Goal: Participate in discussion: Engage in conversation with other users on a specific topic

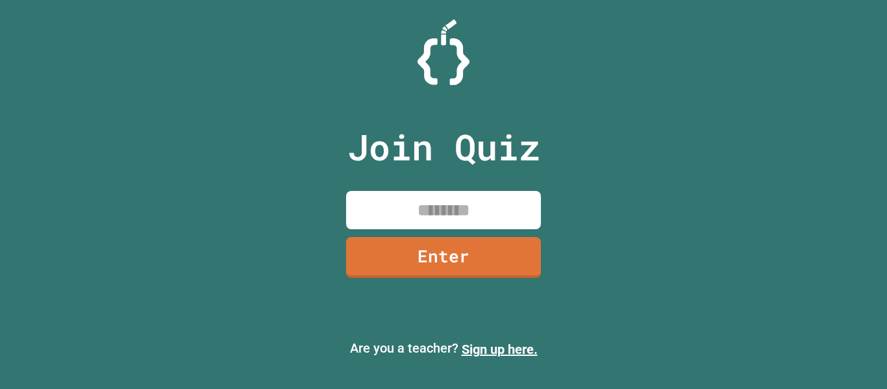
click at [442, 203] on input at bounding box center [443, 210] width 195 height 38
type input "********"
click at [470, 252] on link "Enter" at bounding box center [443, 256] width 197 height 43
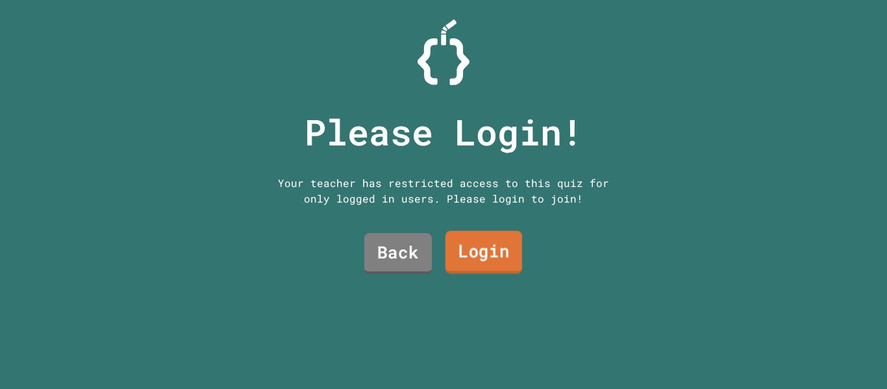
click at [470, 252] on link "Login" at bounding box center [483, 252] width 77 height 43
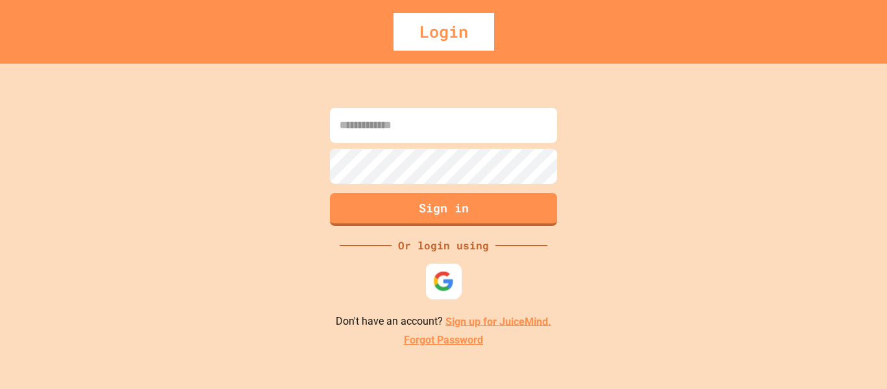
click at [438, 271] on img at bounding box center [443, 280] width 21 height 21
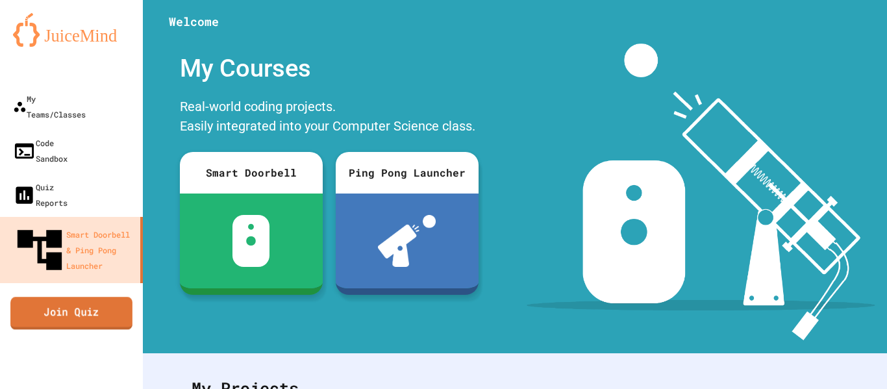
click at [54, 297] on link "Join Quiz" at bounding box center [71, 313] width 122 height 32
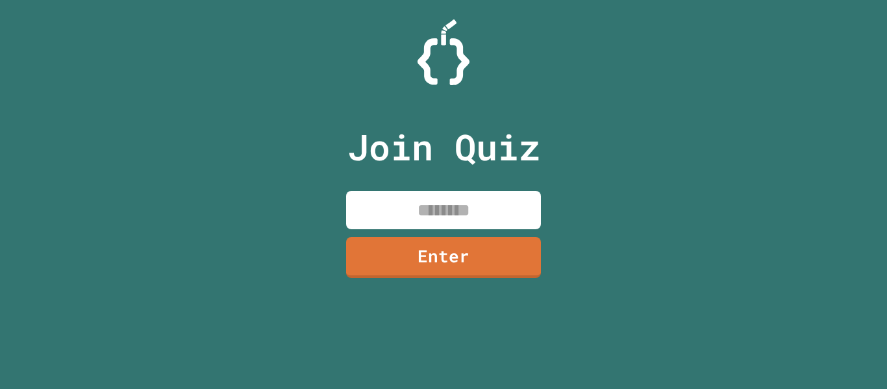
click at [489, 201] on input at bounding box center [443, 210] width 195 height 38
type input "********"
click at [498, 252] on link "Enter" at bounding box center [444, 256] width 198 height 43
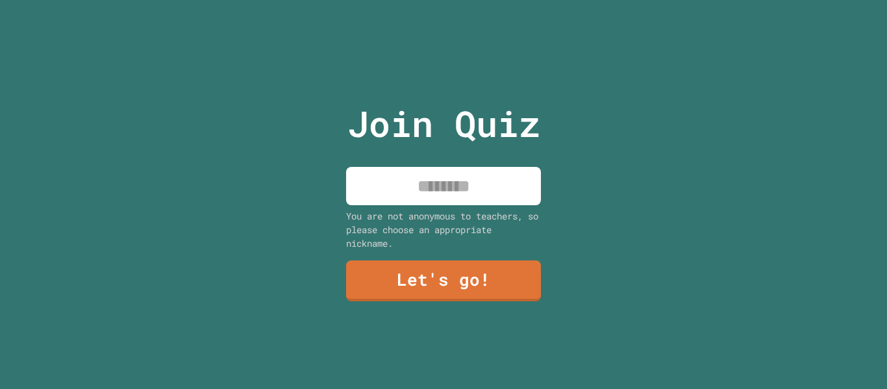
click at [444, 186] on input at bounding box center [443, 186] width 195 height 38
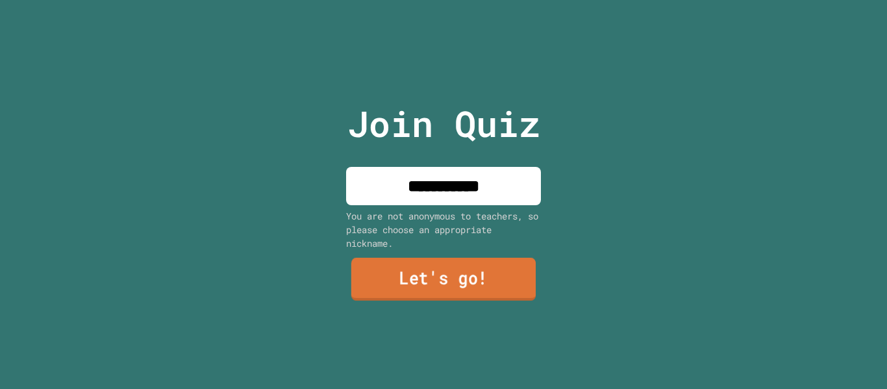
type input "**********"
click at [435, 284] on link "Let's go!" at bounding box center [443, 279] width 184 height 43
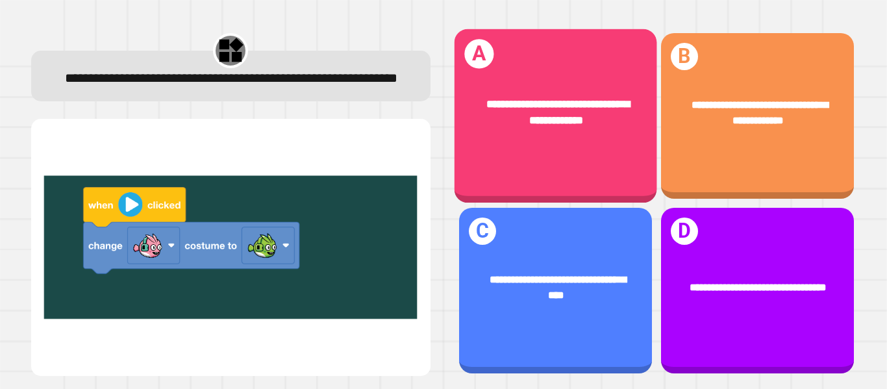
click at [612, 138] on div "**********" at bounding box center [555, 112] width 203 height 77
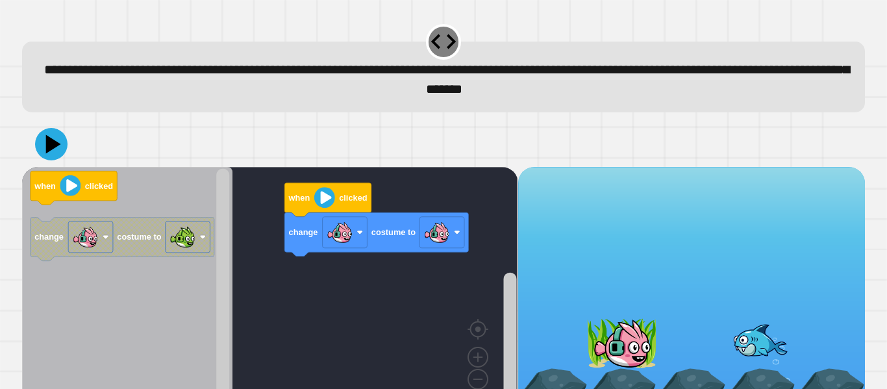
click at [166, 265] on icon "when clicked change costume to" at bounding box center [127, 293] width 210 height 252
click at [271, 267] on div "when clicked change costume to when clicked change costume to" at bounding box center [269, 293] width 495 height 252
click at [102, 238] on rect "Blockly Workspace" at bounding box center [90, 236] width 45 height 31
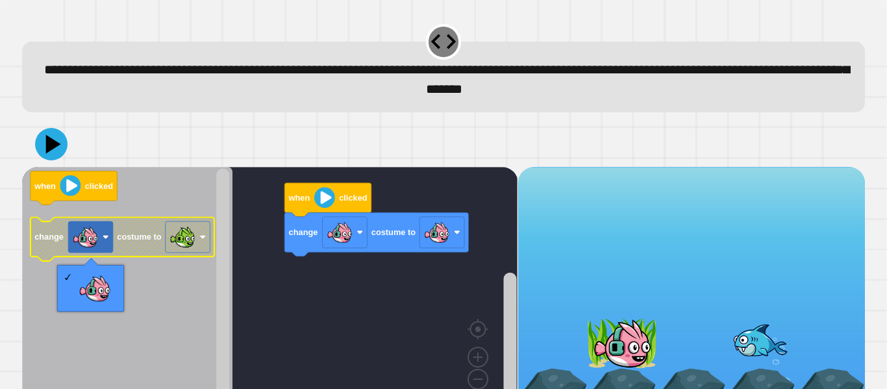
click at [192, 245] on image "Blockly Workspace" at bounding box center [182, 237] width 26 height 26
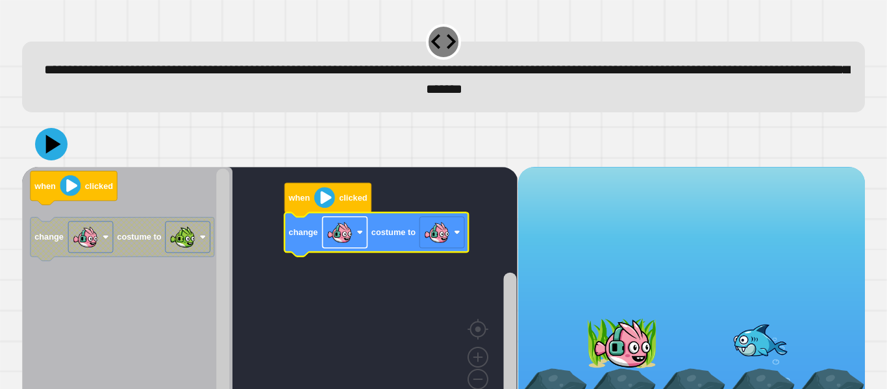
click at [355, 229] on rect "Blockly Workspace" at bounding box center [345, 232] width 45 height 31
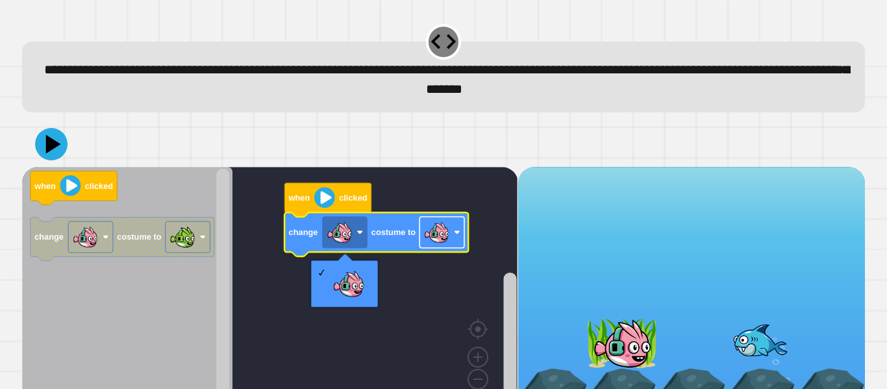
click at [446, 233] on image "Blockly Workspace" at bounding box center [437, 232] width 26 height 26
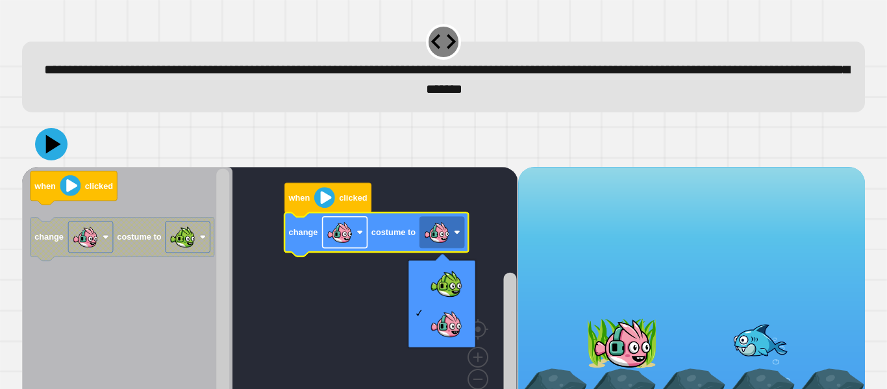
click at [359, 238] on rect "Blockly Workspace" at bounding box center [345, 232] width 45 height 31
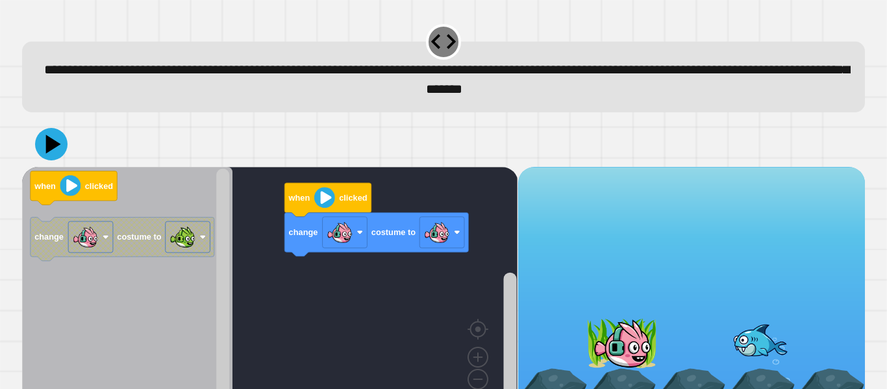
click at [397, 216] on div "when clicked change costume to when clicked change costume to" at bounding box center [269, 293] width 495 height 252
click at [436, 237] on image "Blockly Workspace" at bounding box center [437, 232] width 26 height 26
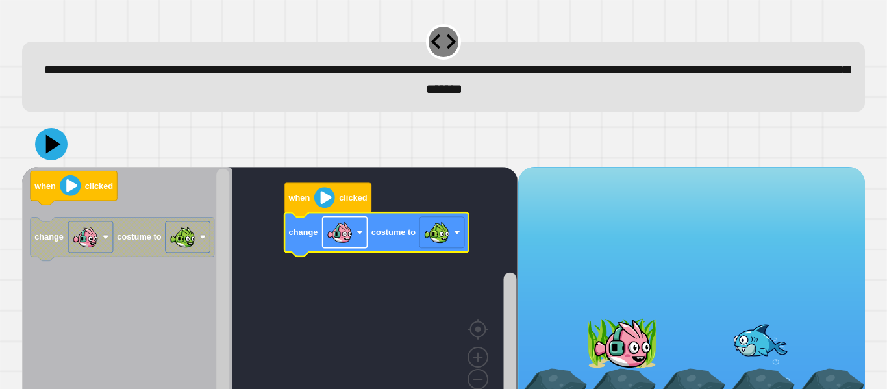
click at [330, 227] on image "Blockly Workspace" at bounding box center [340, 232] width 26 height 26
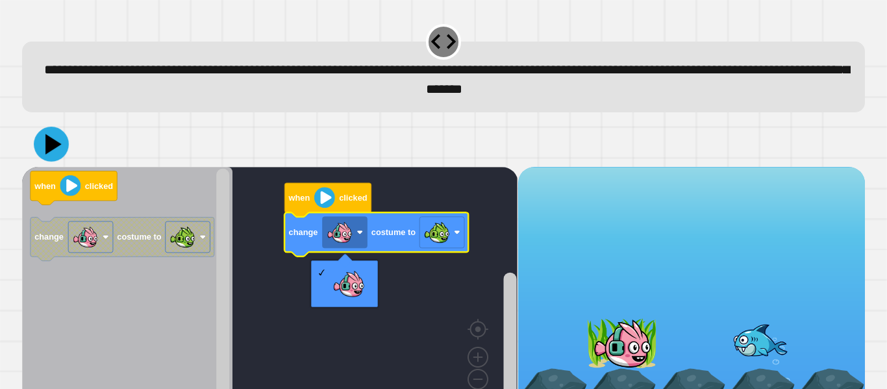
click at [49, 140] on icon at bounding box center [53, 144] width 16 height 20
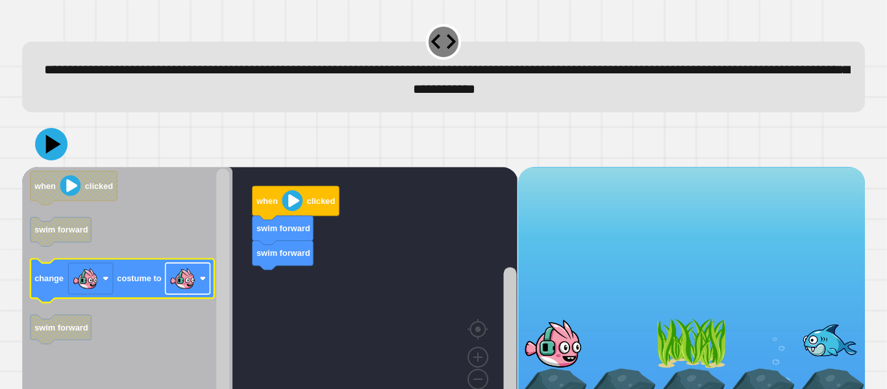
click at [186, 280] on image "Blockly Workspace" at bounding box center [182, 279] width 26 height 26
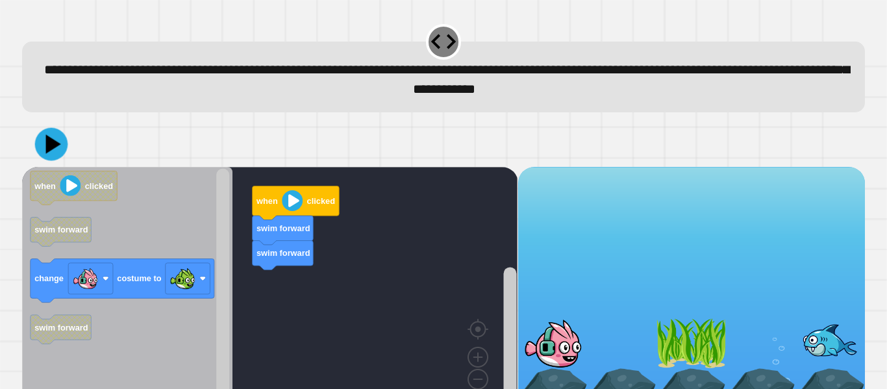
click at [52, 144] on icon at bounding box center [53, 143] width 15 height 19
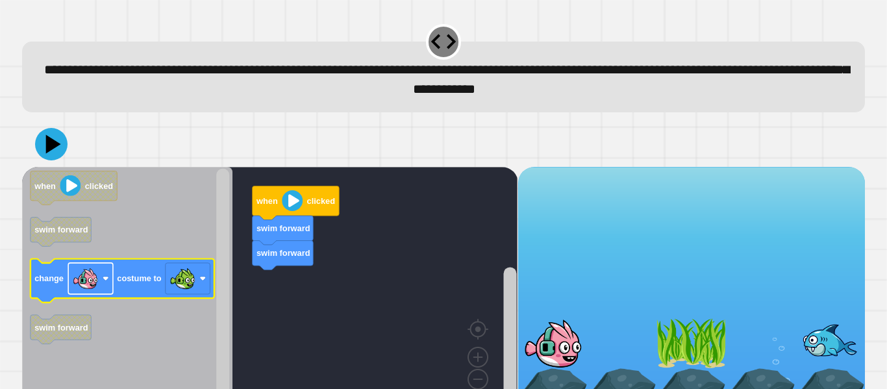
click at [111, 282] on rect "Blockly Workspace" at bounding box center [90, 278] width 45 height 31
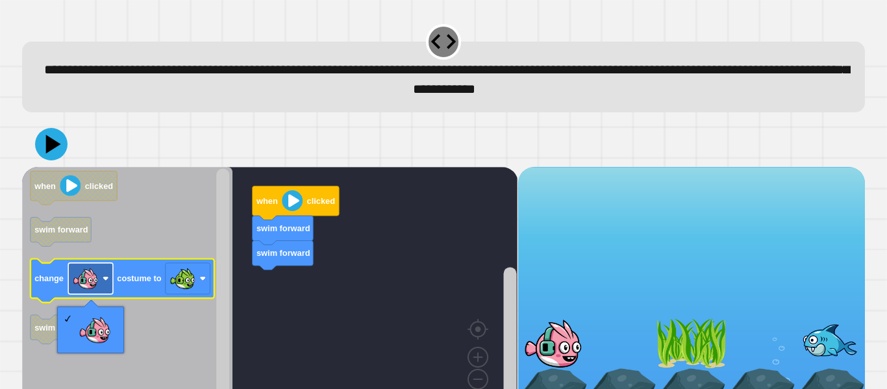
click at [86, 271] on image "Blockly Workspace" at bounding box center [86, 279] width 26 height 26
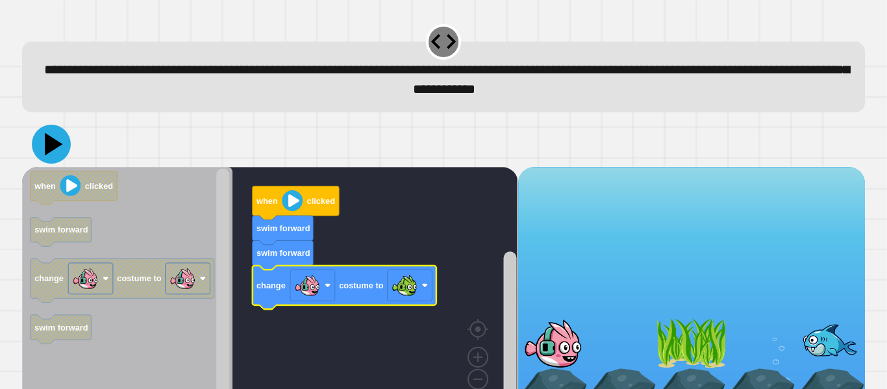
click at [61, 151] on icon at bounding box center [51, 144] width 39 height 39
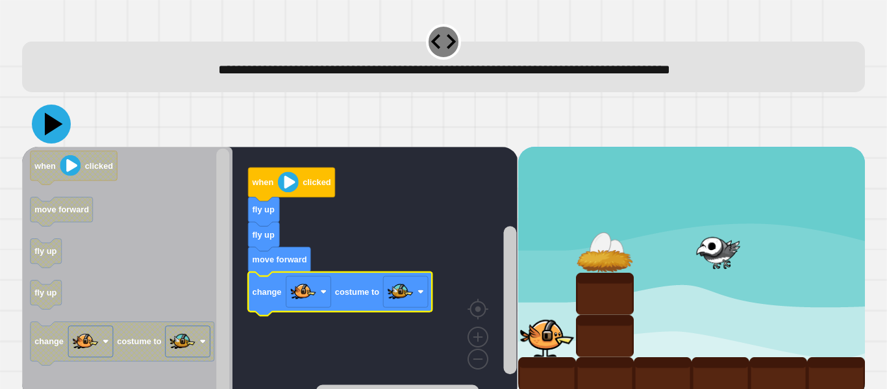
click at [44, 119] on icon at bounding box center [51, 124] width 39 height 39
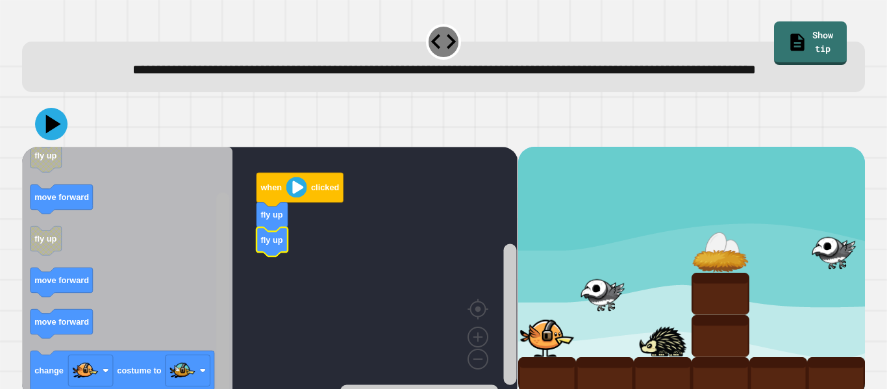
click at [227, 383] on rect "Blockly Workspace" at bounding box center [222, 294] width 13 height 205
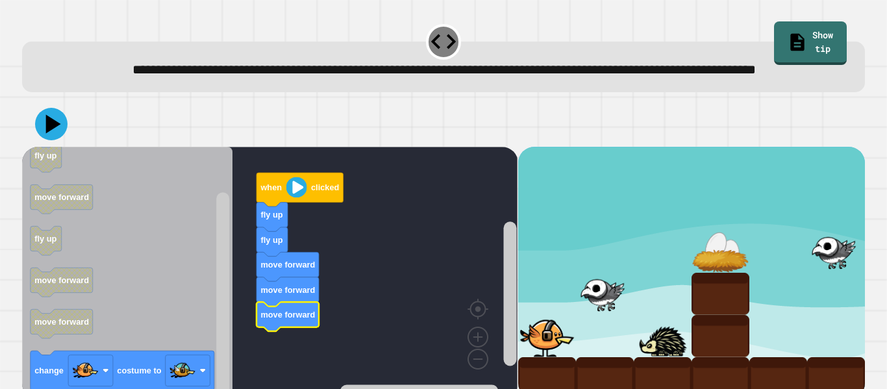
scroll to position [36, 0]
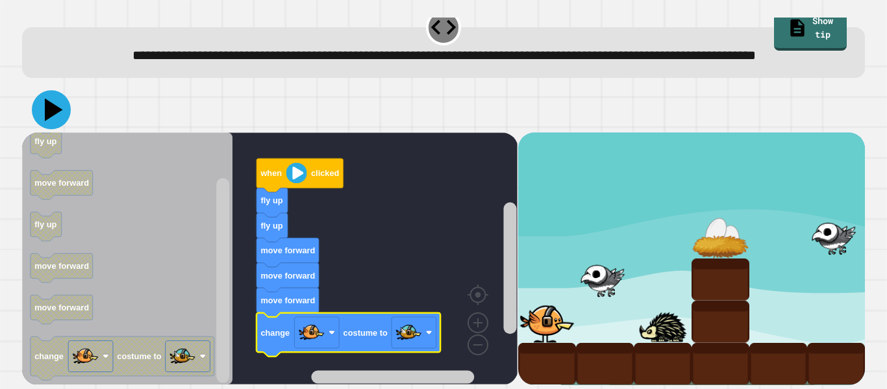
click at [51, 108] on icon at bounding box center [54, 110] width 18 height 23
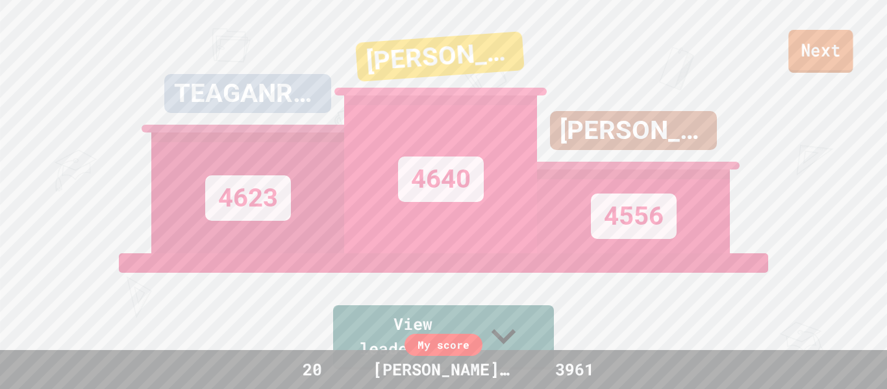
click at [809, 42] on link "Next" at bounding box center [820, 51] width 64 height 43
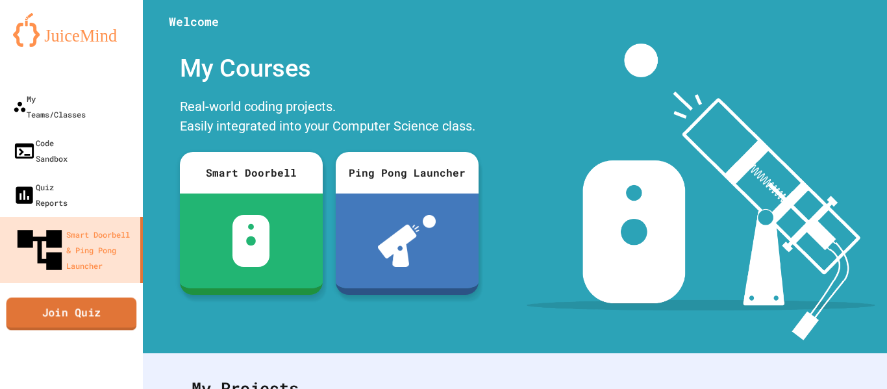
click at [105, 297] on link "Join Quiz" at bounding box center [71, 313] width 131 height 32
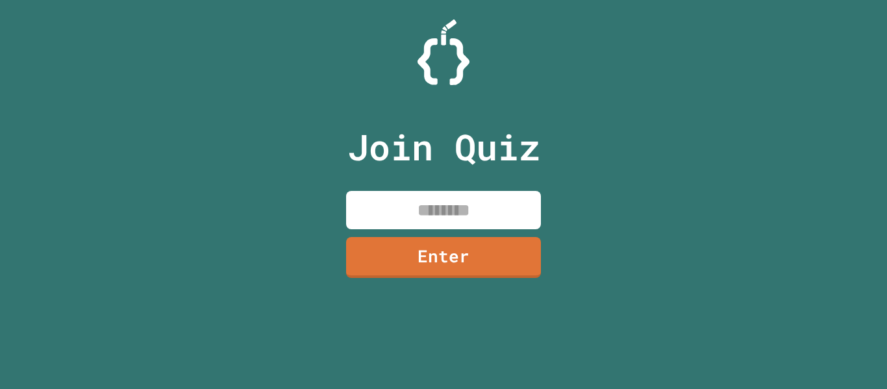
click at [368, 223] on input at bounding box center [443, 210] width 195 height 38
type input "********"
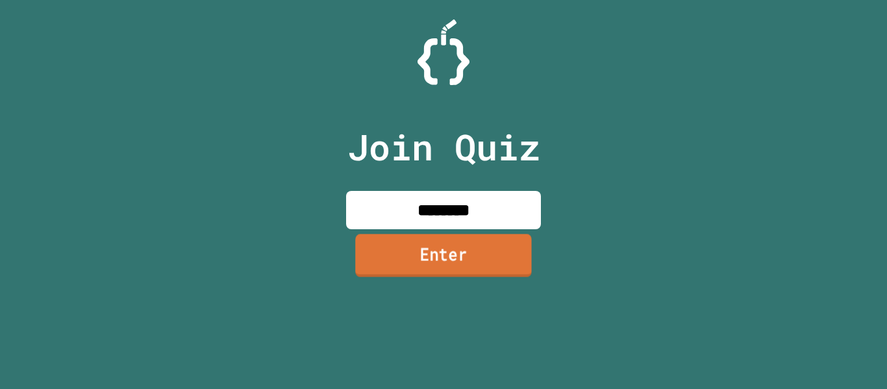
click at [365, 258] on link "Enter" at bounding box center [443, 255] width 177 height 43
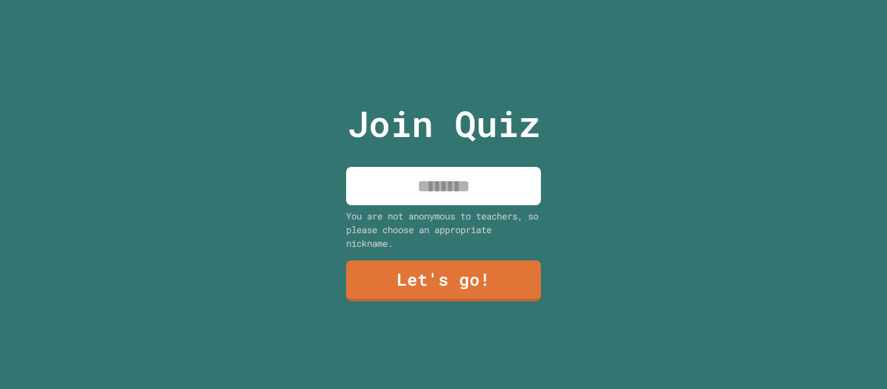
click at [425, 186] on input at bounding box center [443, 186] width 195 height 38
type input "**********"
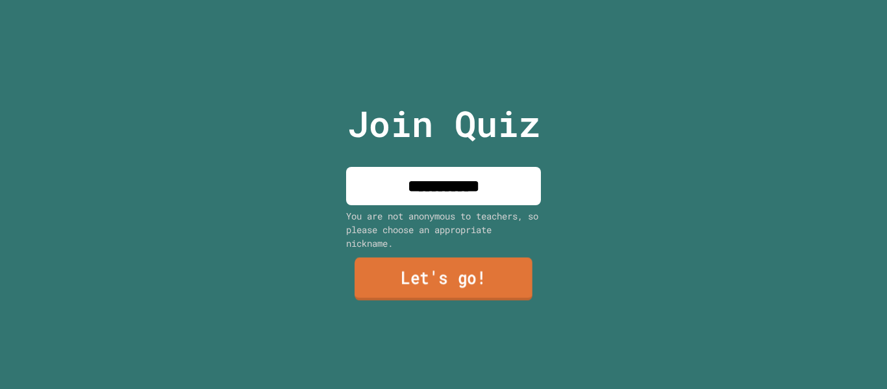
click at [447, 268] on link "Let's go!" at bounding box center [444, 279] width 178 height 43
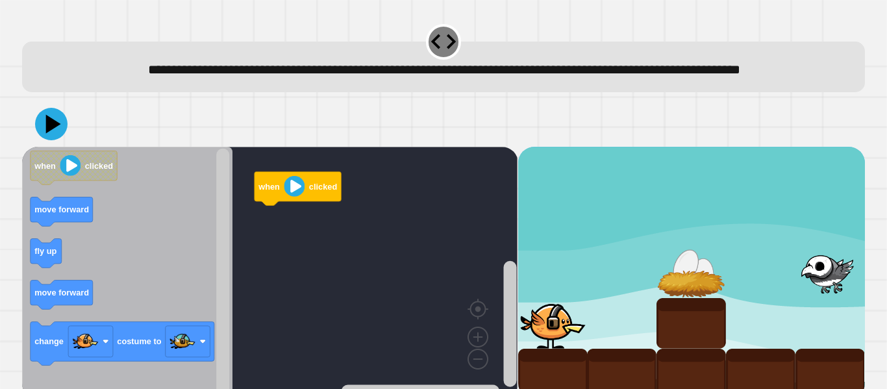
scroll to position [36, 0]
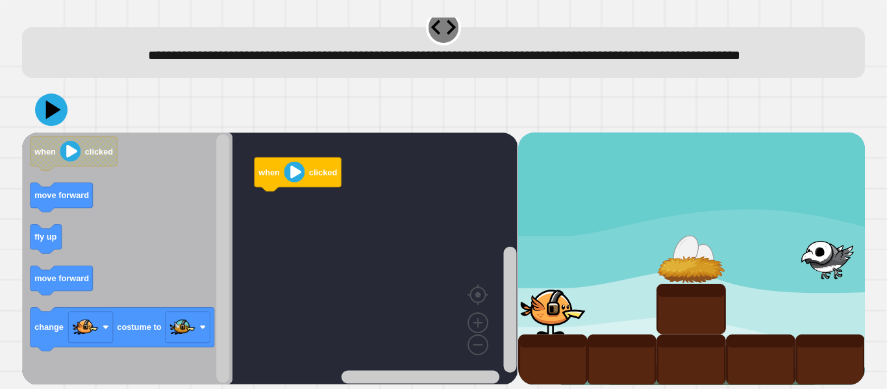
click at [64, 227] on icon "Blockly Workspace" at bounding box center [127, 258] width 210 height 252
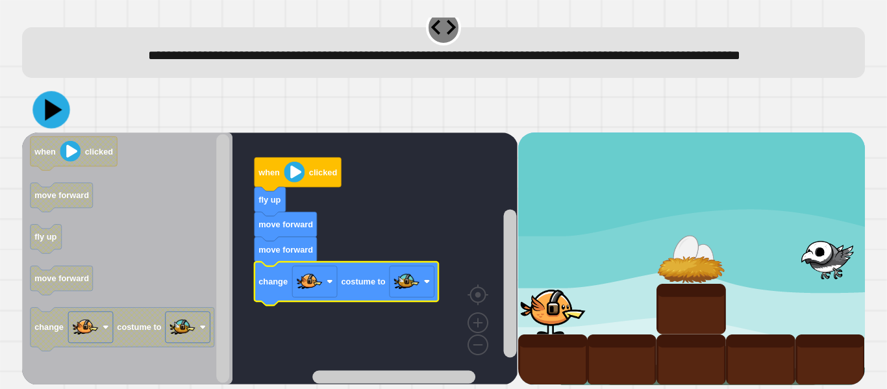
click at [42, 106] on icon at bounding box center [50, 109] width 37 height 37
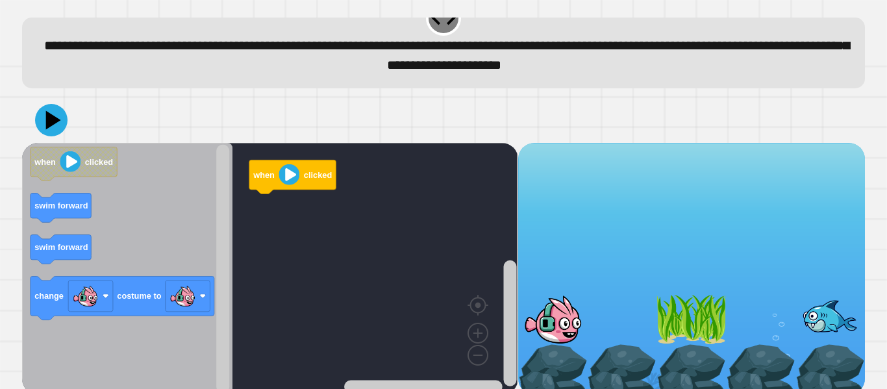
scroll to position [21, 0]
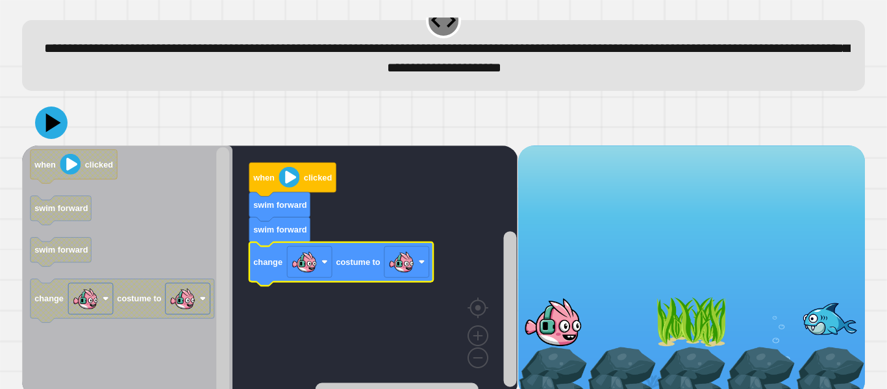
click at [398, 272] on image "Blockly Workspace" at bounding box center [401, 262] width 26 height 26
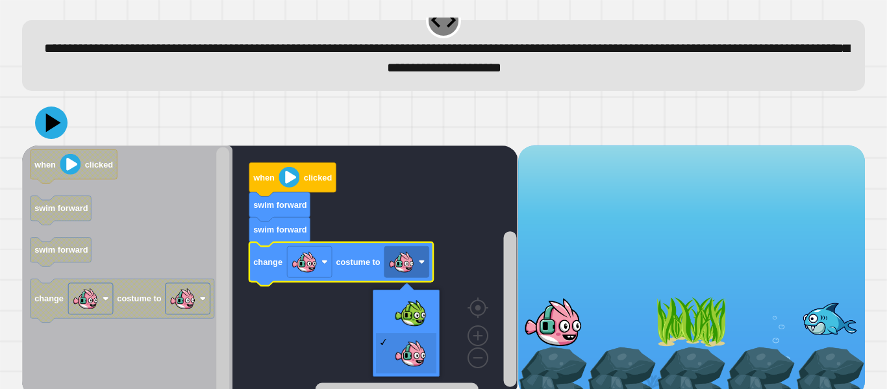
click at [392, 314] on rect "Blockly Workspace" at bounding box center [269, 271] width 495 height 252
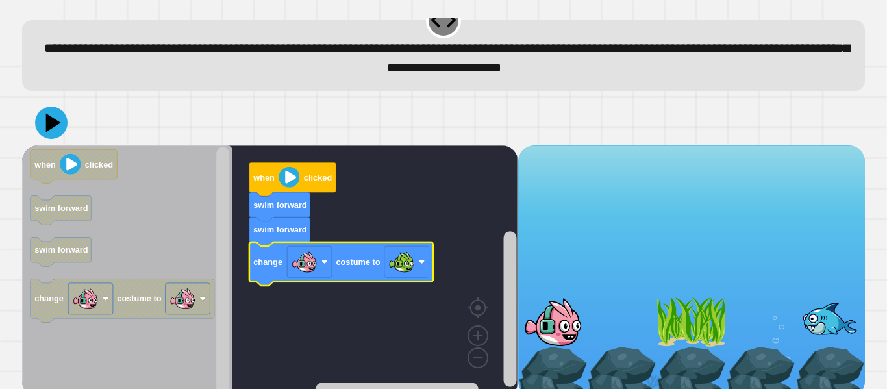
click at [54, 118] on icon at bounding box center [51, 122] width 32 height 32
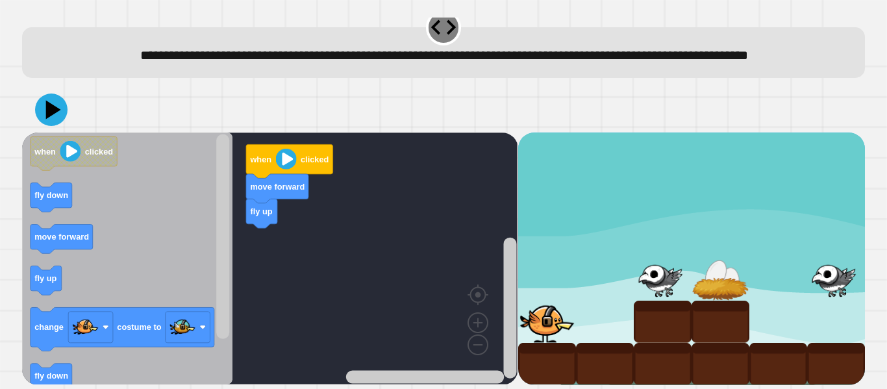
scroll to position [18, 0]
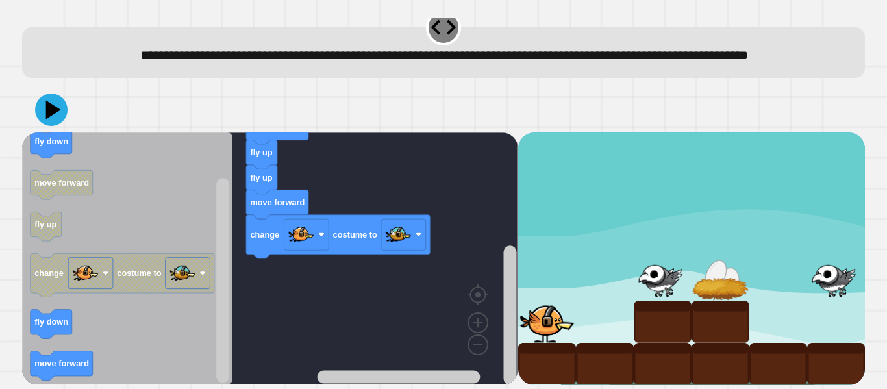
click at [60, 126] on icon at bounding box center [51, 109] width 32 height 32
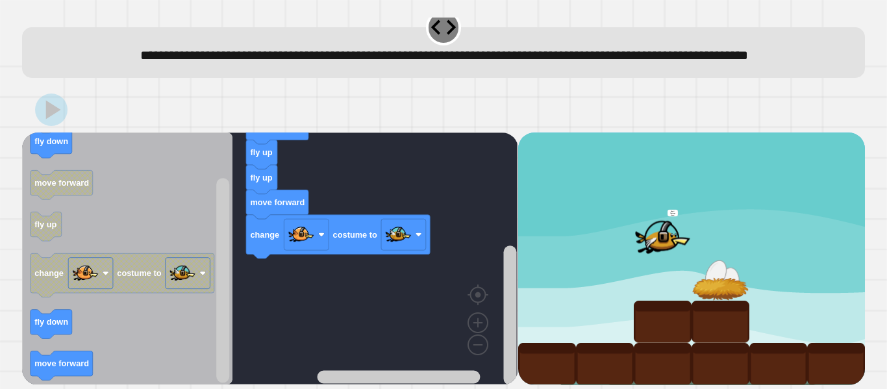
scroll to position [36, 0]
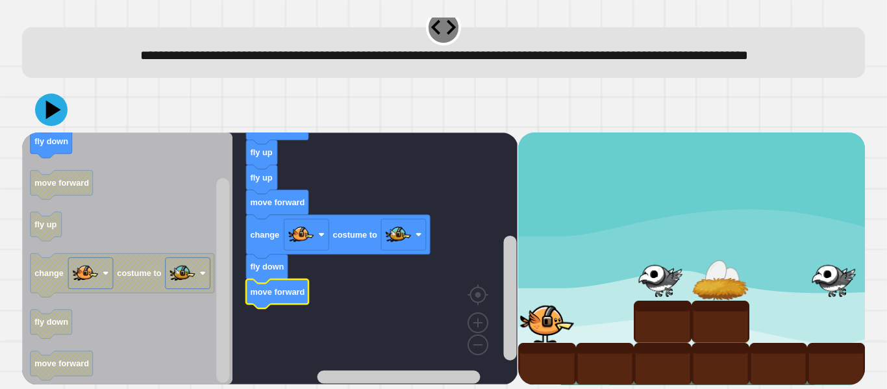
click at [47, 108] on icon at bounding box center [51, 109] width 32 height 32
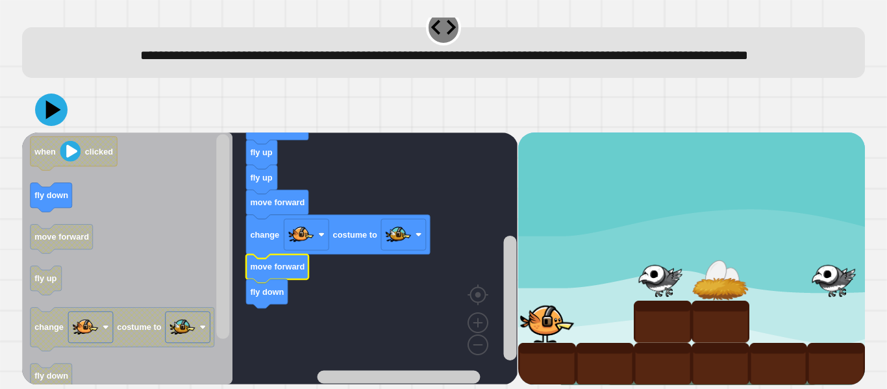
click at [54, 108] on icon at bounding box center [53, 109] width 15 height 19
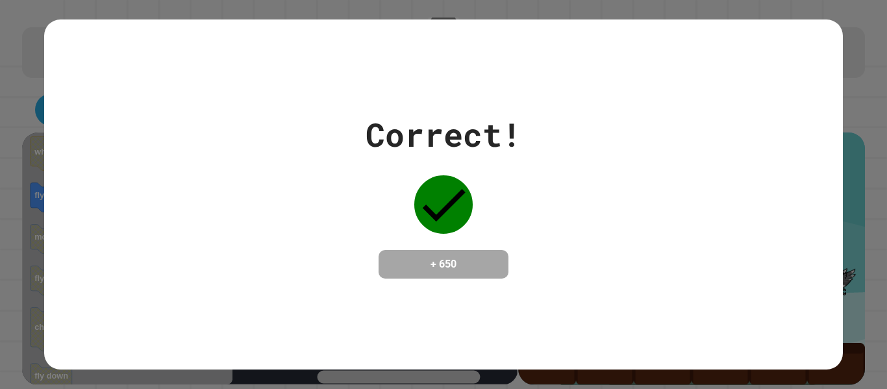
click at [881, 243] on div "Correct! + 650" at bounding box center [443, 194] width 887 height 389
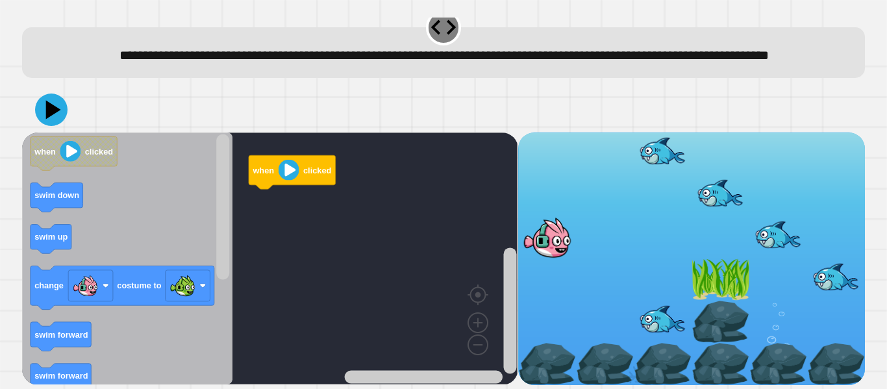
scroll to position [34, 0]
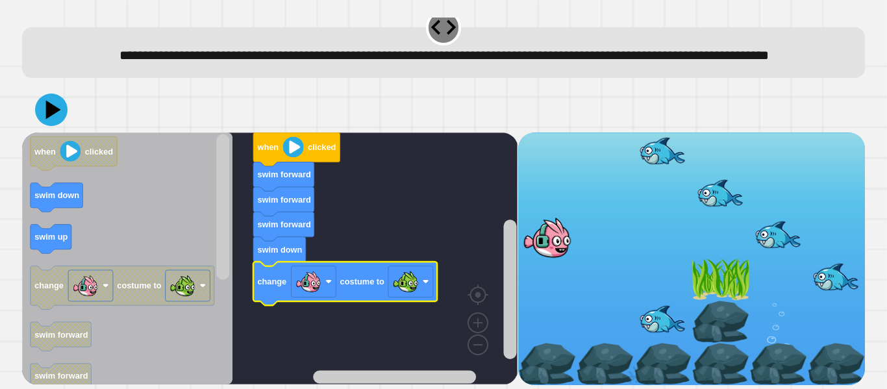
click at [56, 114] on icon at bounding box center [51, 109] width 32 height 32
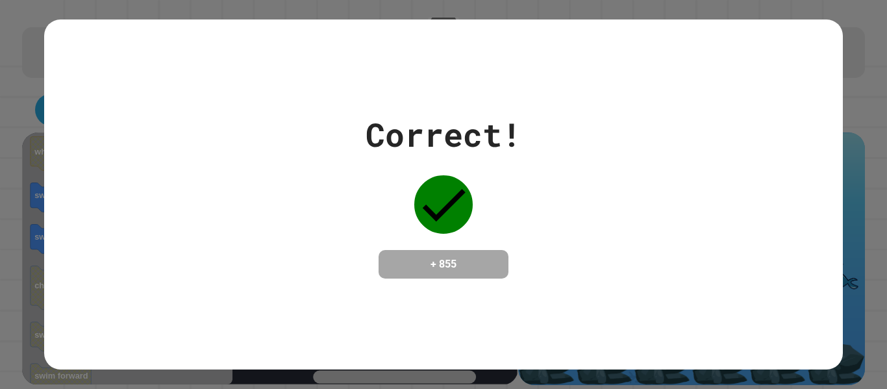
click at [801, 163] on div "Correct! + 855" at bounding box center [443, 194] width 798 height 168
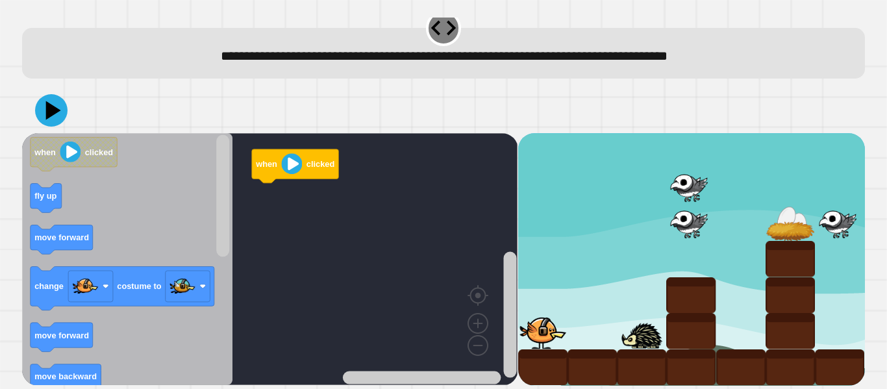
scroll to position [16, 0]
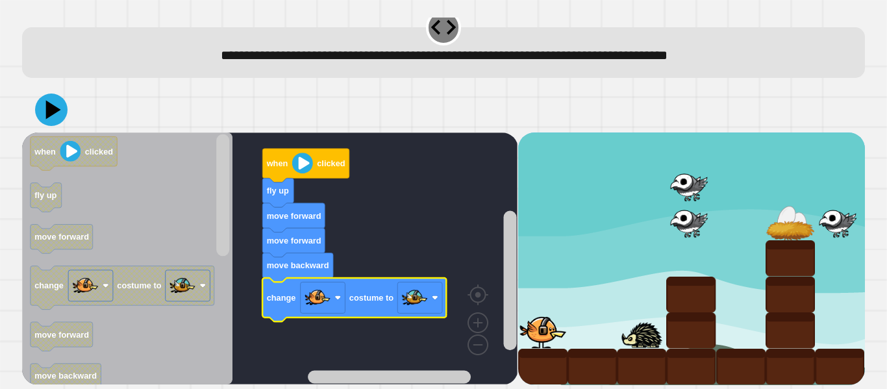
click at [414, 299] on image "Blockly Workspace" at bounding box center [415, 297] width 26 height 26
click at [368, 186] on rect "Blockly Workspace" at bounding box center [269, 258] width 495 height 252
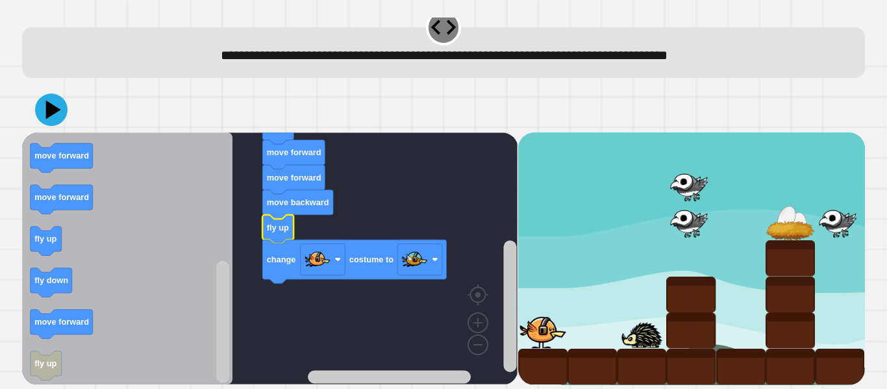
click at [51, 116] on icon at bounding box center [51, 109] width 32 height 32
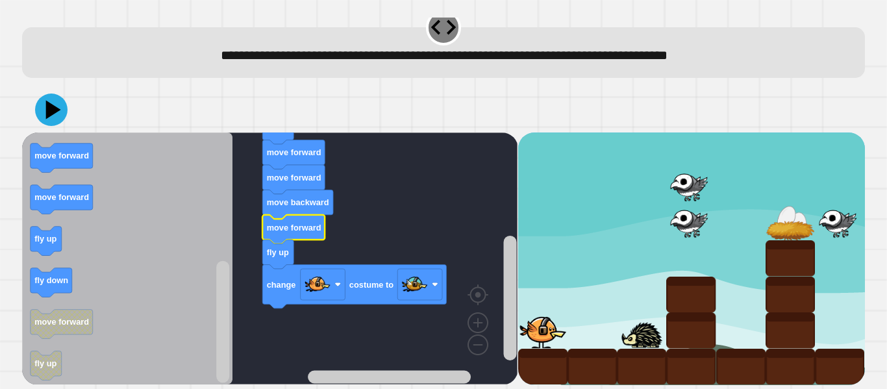
click at [53, 118] on icon at bounding box center [51, 109] width 32 height 32
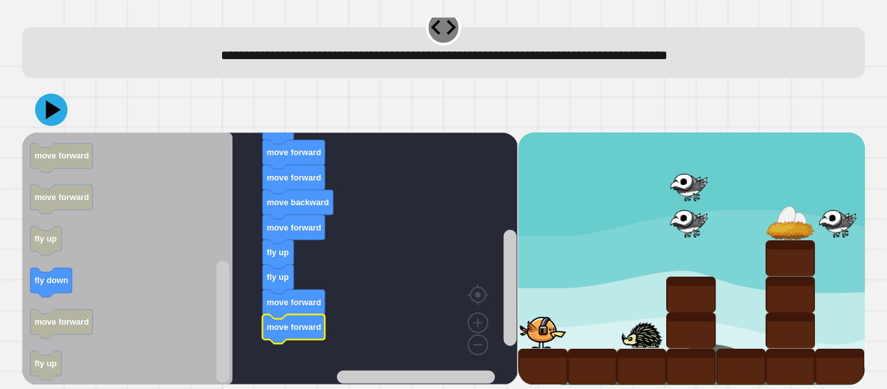
click at [49, 284] on text "fly down" at bounding box center [51, 281] width 34 height 10
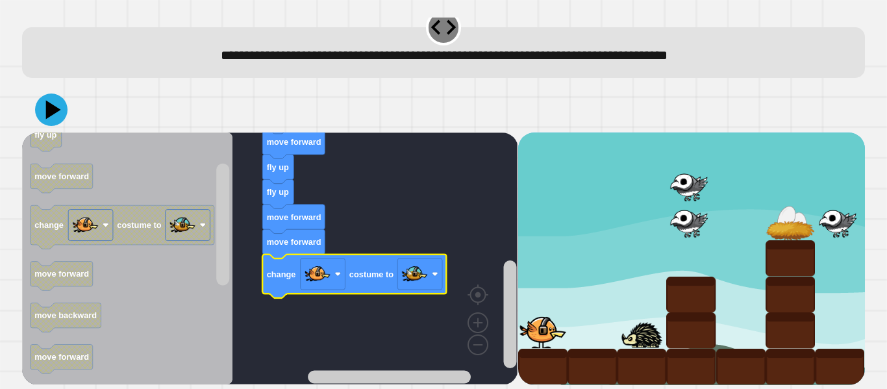
click at [42, 110] on icon at bounding box center [51, 109] width 32 height 32
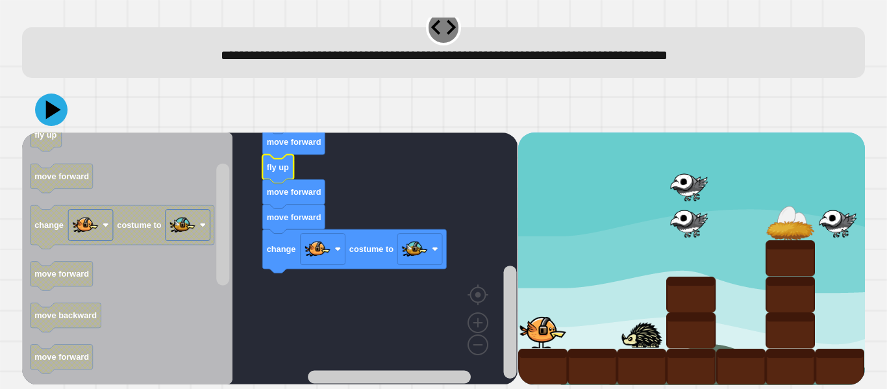
click at [52, 113] on icon at bounding box center [53, 109] width 15 height 19
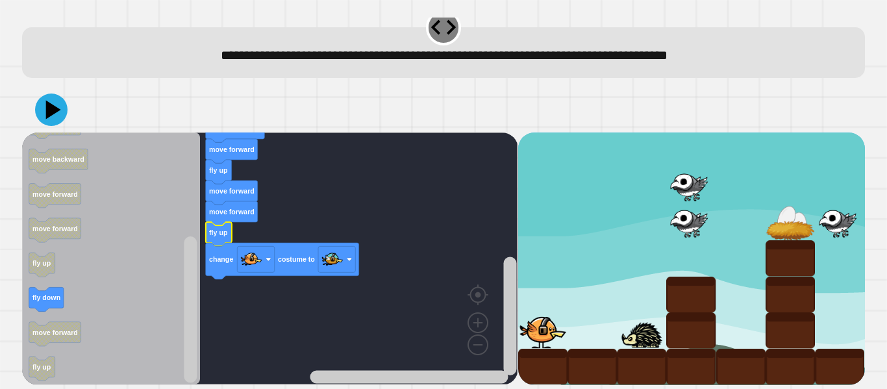
click at [55, 114] on icon at bounding box center [51, 109] width 32 height 32
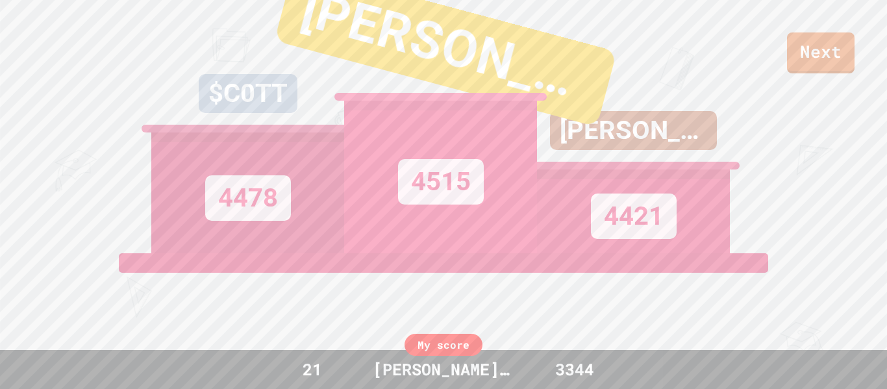
click at [0, 129] on div "Next $C0TT 4478 [PERSON_NAME] 4515 [PERSON_NAME] 4421 View leaderboard" at bounding box center [443, 194] width 887 height 389
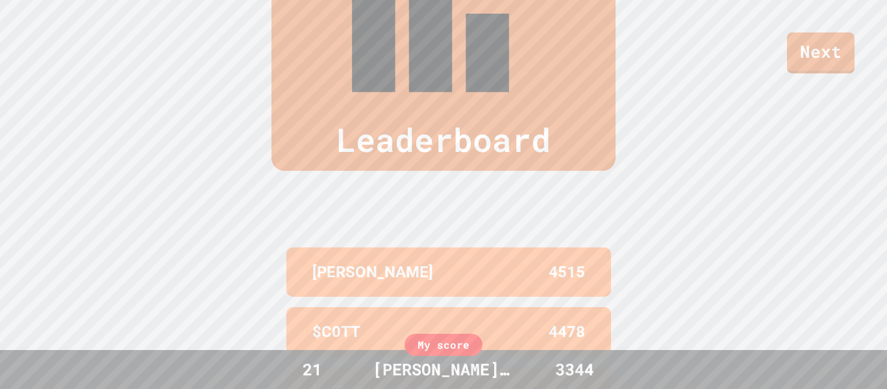
scroll to position [536, 0]
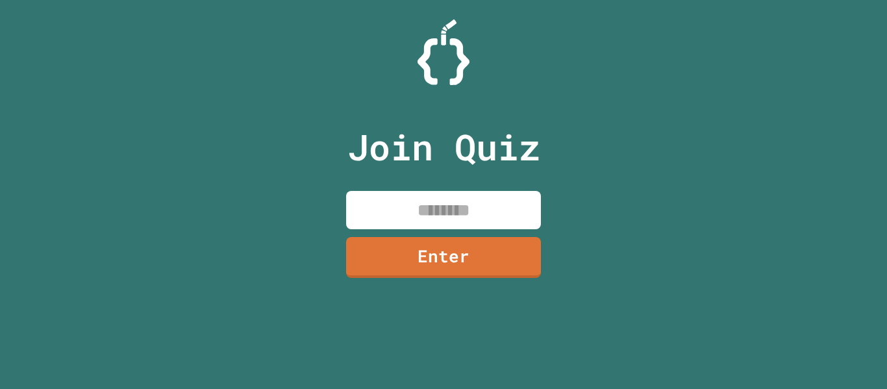
click at [436, 196] on input at bounding box center [443, 210] width 195 height 38
type input "********"
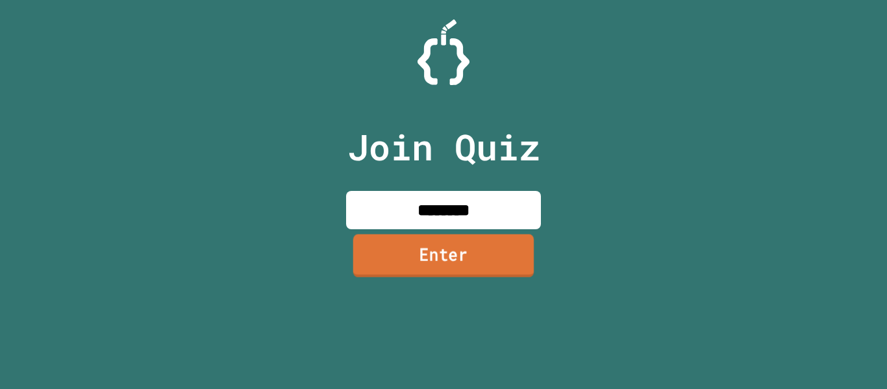
click at [475, 260] on link "Enter" at bounding box center [443, 255] width 181 height 43
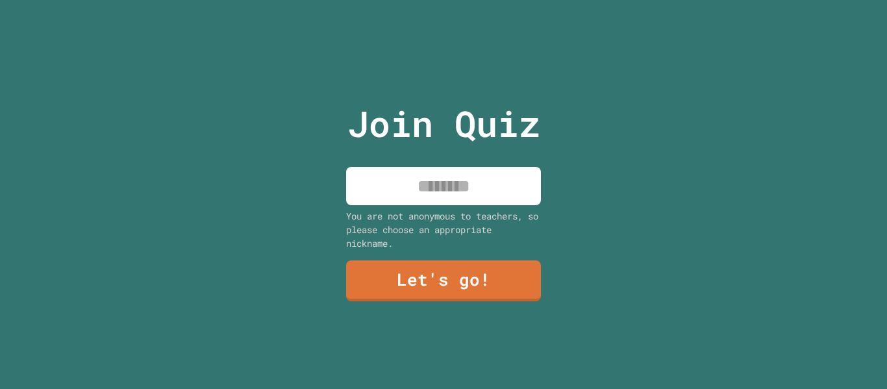
click at [483, 186] on input at bounding box center [443, 186] width 195 height 38
type input "**********"
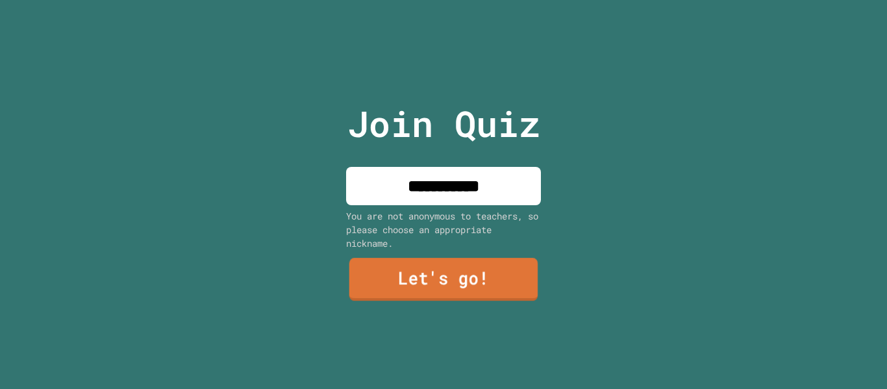
click at [392, 273] on link "Let's go!" at bounding box center [443, 279] width 189 height 43
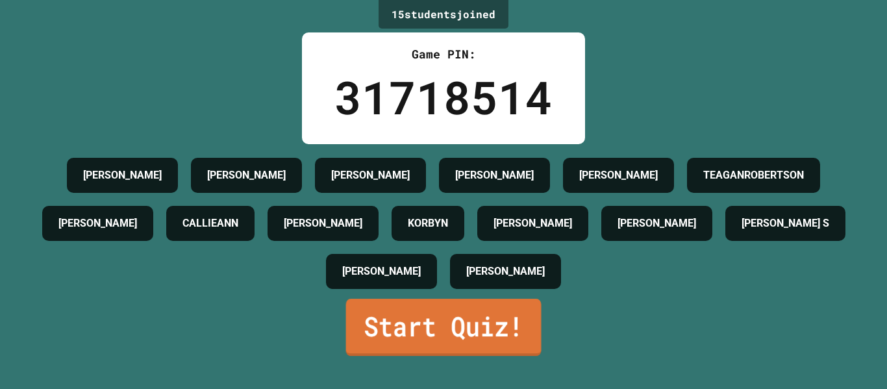
click at [472, 343] on link "Start Quiz!" at bounding box center [443, 327] width 195 height 57
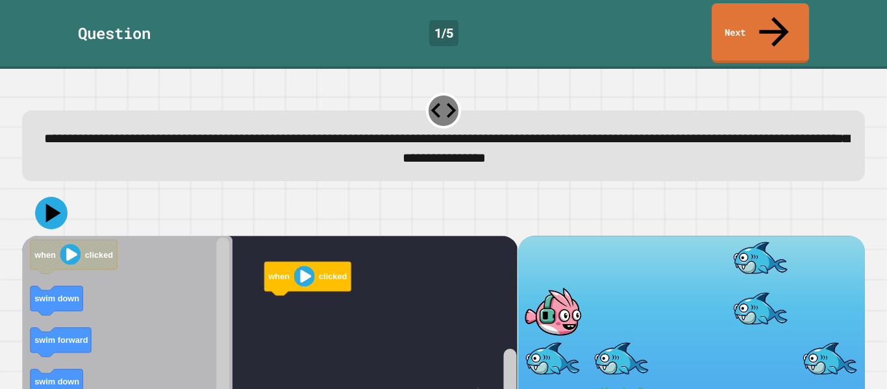
click at [886, 193] on div "**********" at bounding box center [443, 229] width 887 height 320
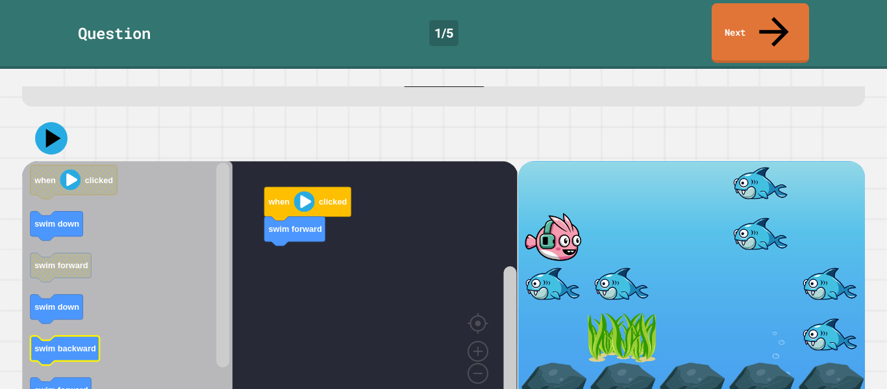
click at [50, 343] on text "swim backward" at bounding box center [65, 348] width 62 height 10
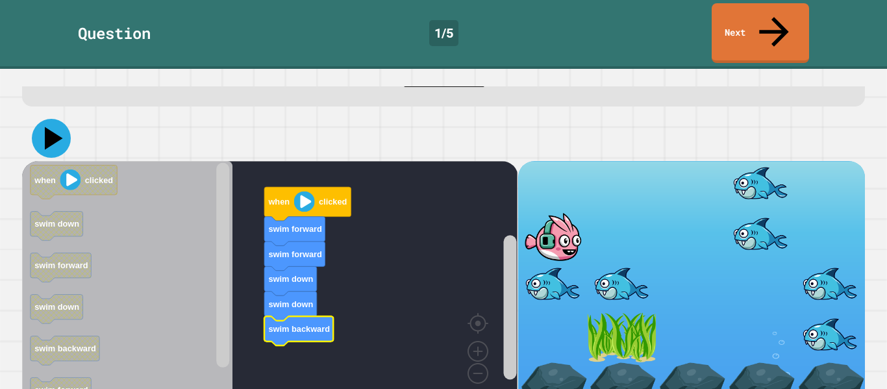
click at [51, 127] on icon at bounding box center [54, 138] width 18 height 23
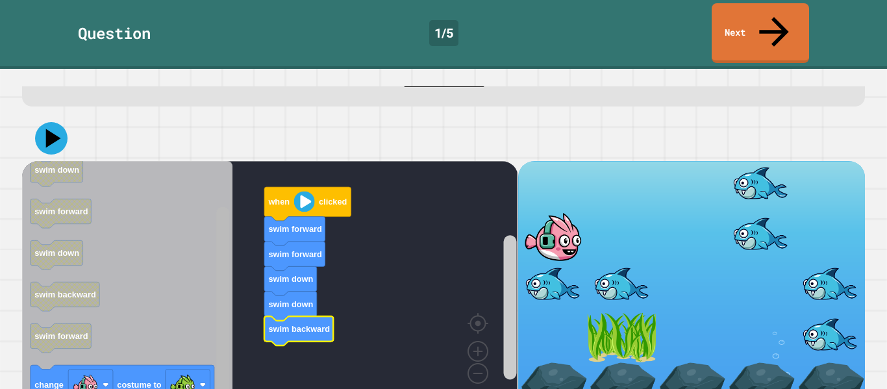
click at [223, 373] on rect "Blockly Workspace" at bounding box center [222, 308] width 13 height 205
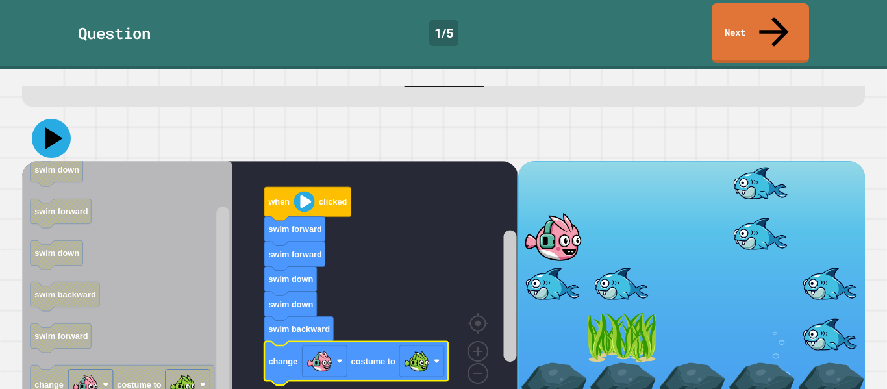
click at [55, 119] on icon at bounding box center [51, 138] width 39 height 39
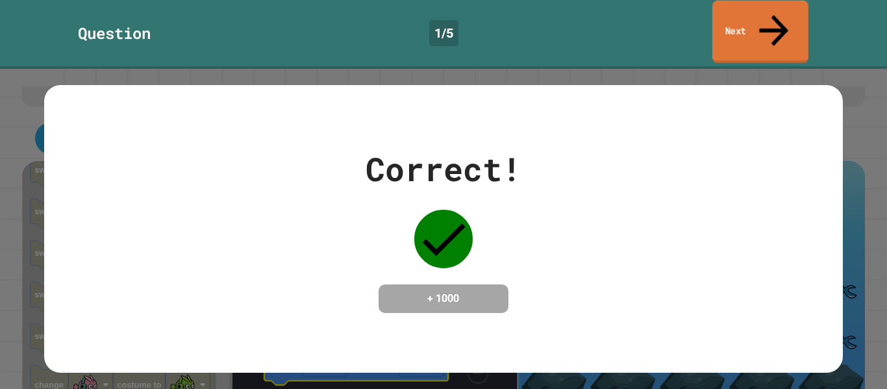
click at [748, 24] on link "Next" at bounding box center [760, 32] width 96 height 63
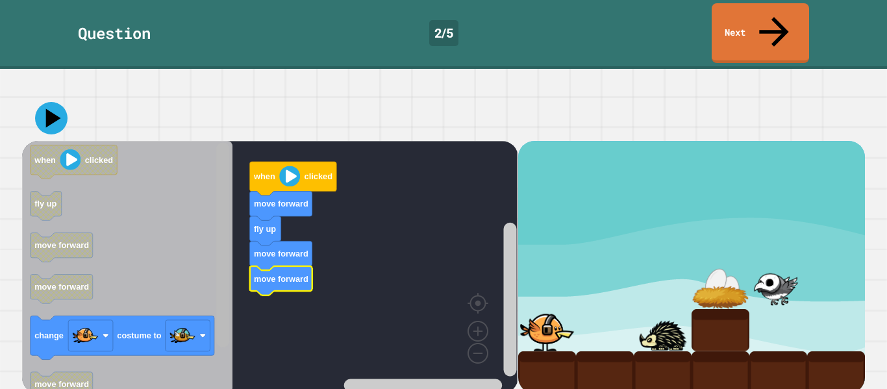
click at [225, 290] on rect "Blockly Workspace" at bounding box center [222, 245] width 13 height 205
click at [225, 292] on rect "Blockly Workspace" at bounding box center [222, 245] width 13 height 205
click at [218, 288] on rect "Blockly Workspace" at bounding box center [222, 245] width 13 height 205
click at [216, 292] on rect "Blockly Workspace" at bounding box center [222, 245] width 13 height 205
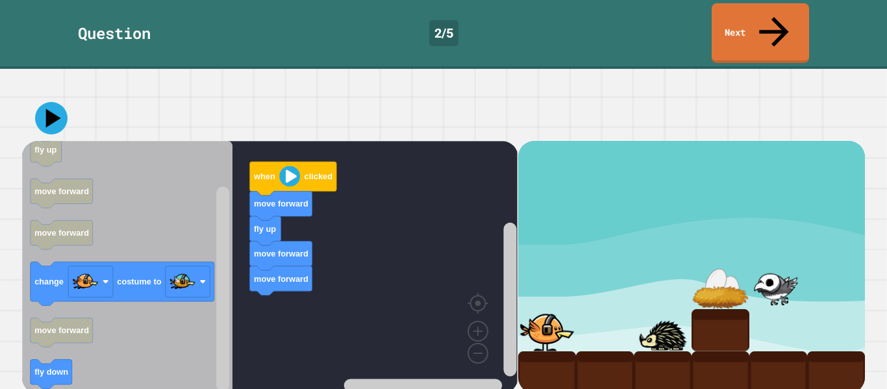
click at [208, 276] on icon "when clicked fly up move forward move forward change costume to move forward fl…" at bounding box center [127, 267] width 210 height 252
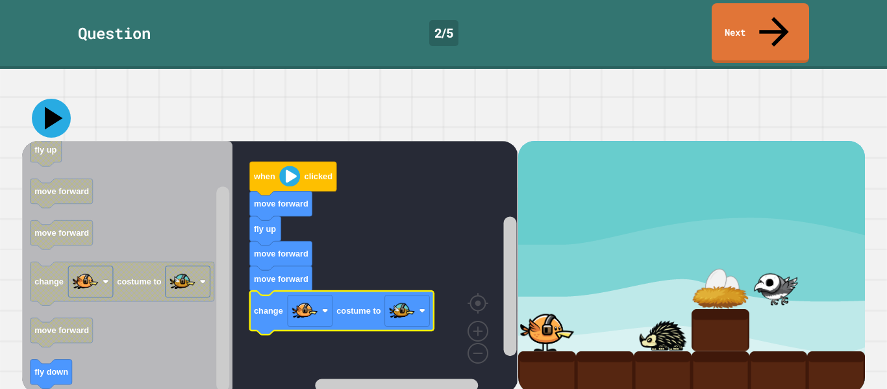
click at [48, 112] on icon at bounding box center [54, 118] width 18 height 23
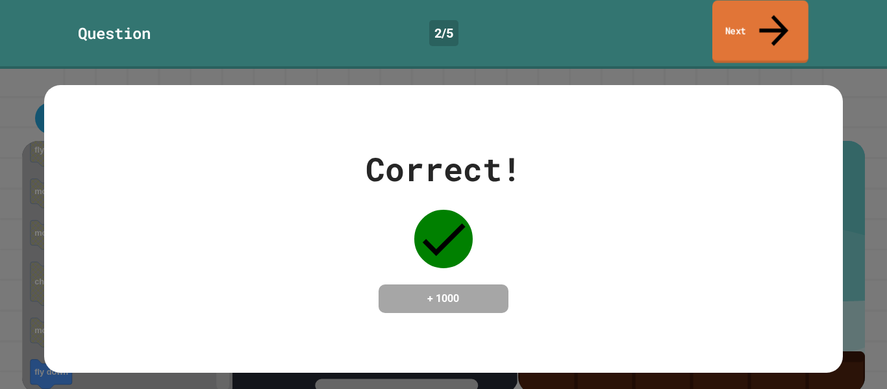
click at [732, 12] on link "Next" at bounding box center [760, 32] width 96 height 63
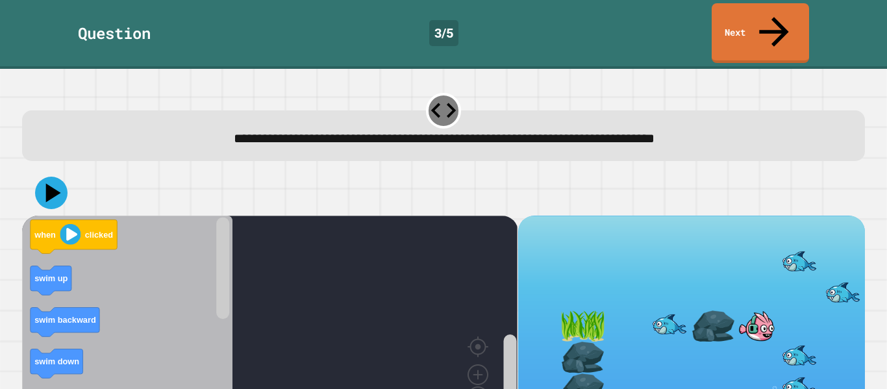
scroll to position [22, 0]
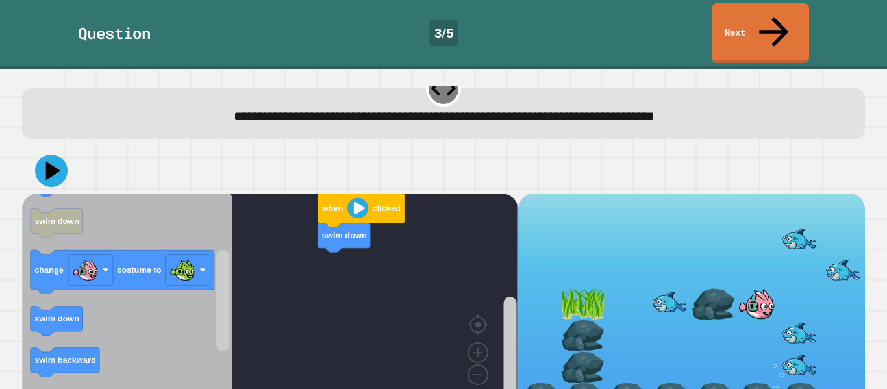
click at [243, 149] on div "when clicked swim down when clicked swim up swim backward swim down change cost…" at bounding box center [443, 281] width 843 height 266
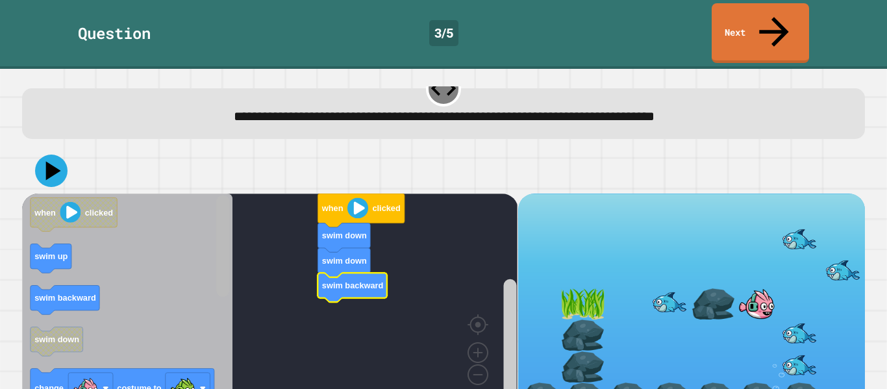
click at [244, 249] on div "when clicked swim down swim down swim backward when clicked swim up swim backwa…" at bounding box center [269, 303] width 495 height 221
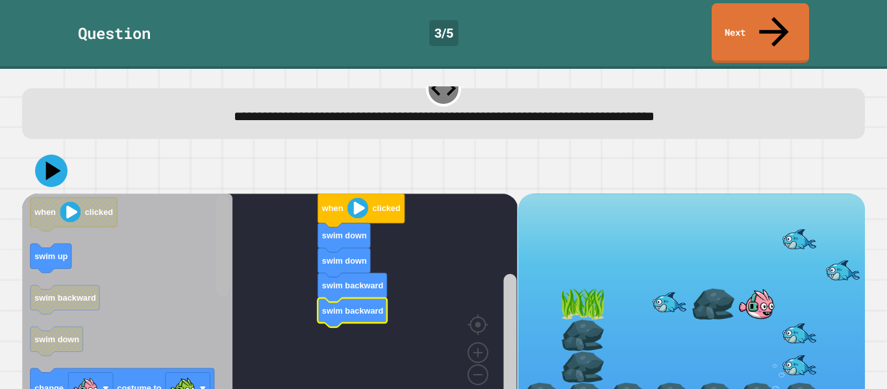
click at [219, 248] on rect "Blockly Workspace" at bounding box center [222, 246] width 13 height 102
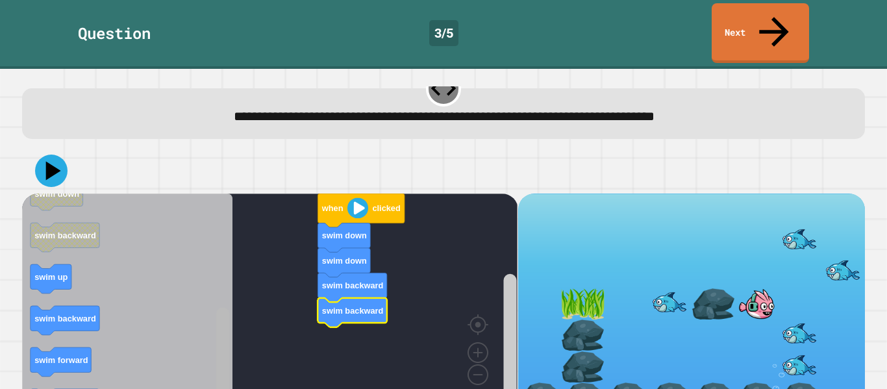
click at [231, 357] on g "Blockly Workspace" at bounding box center [223, 304] width 16 height 218
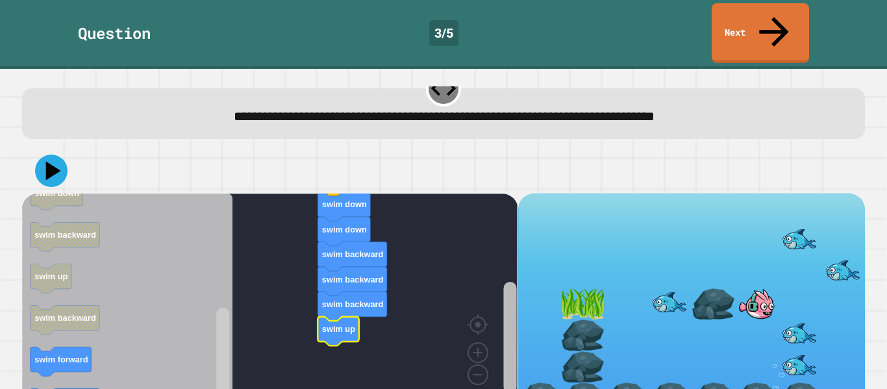
click at [516, 343] on rect "Blockly Workspace" at bounding box center [509, 338] width 13 height 112
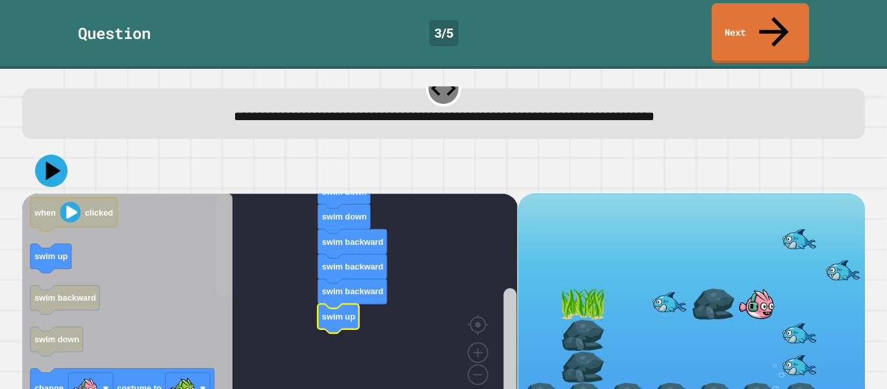
click at [236, 201] on div "when clicked swim down swim down swim backward swim backward swim backward swim…" at bounding box center [269, 303] width 495 height 221
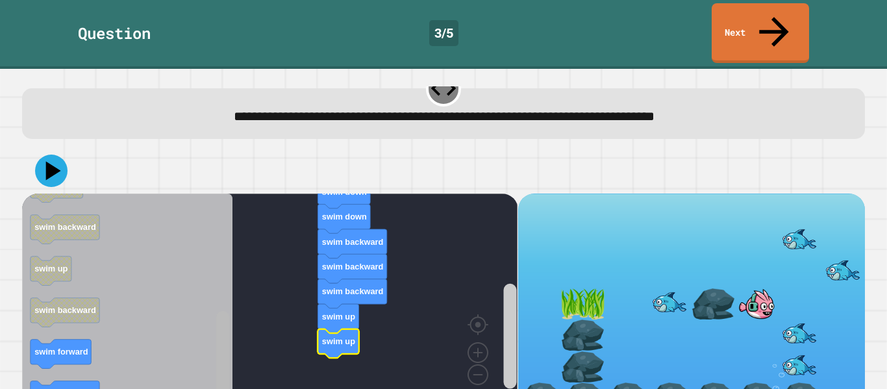
click at [182, 387] on div "when clicked swim down swim down swim backward swim backward swim backward swim…" at bounding box center [443, 280] width 851 height 275
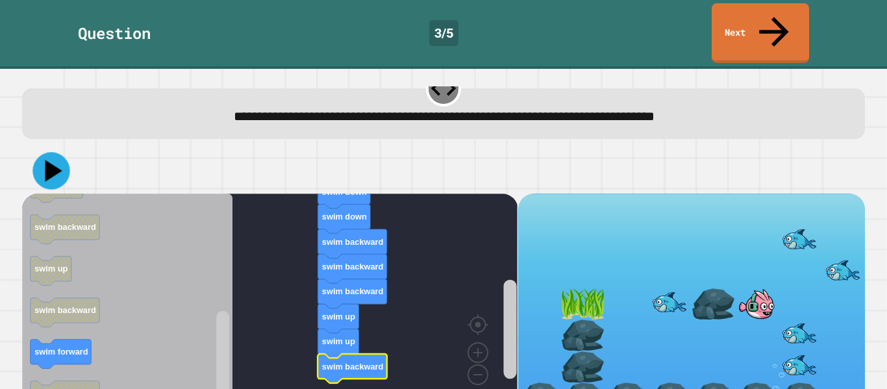
click at [42, 152] on icon at bounding box center [50, 170] width 37 height 37
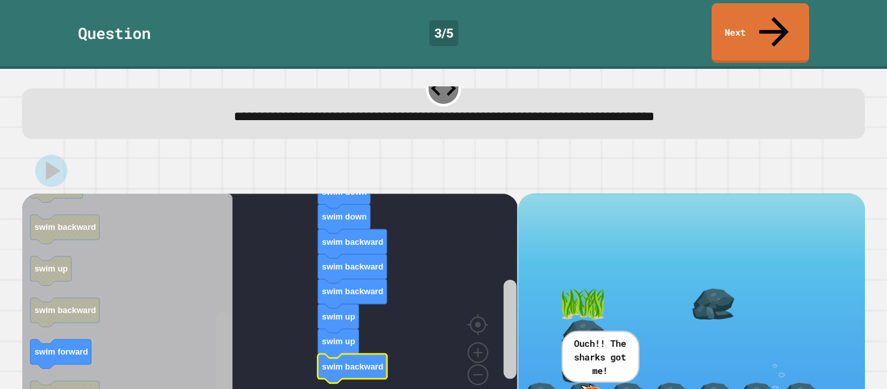
click at [223, 330] on rect "Blockly Workspace" at bounding box center [222, 362] width 13 height 102
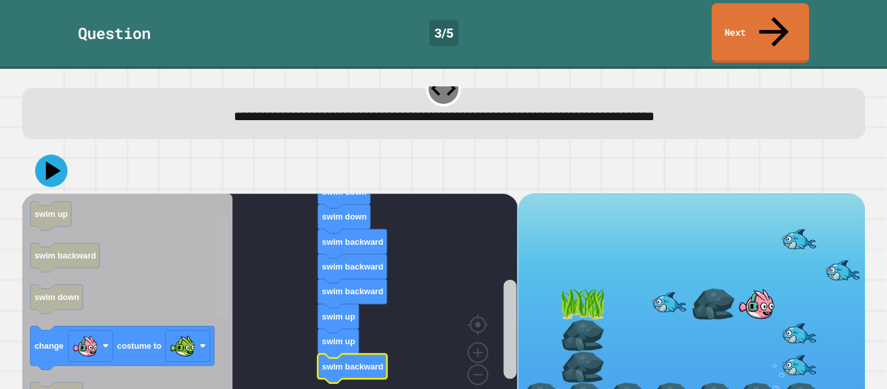
click at [236, 243] on div "when clicked swim down swim down swim backward swim backward swim backward swim…" at bounding box center [269, 303] width 495 height 221
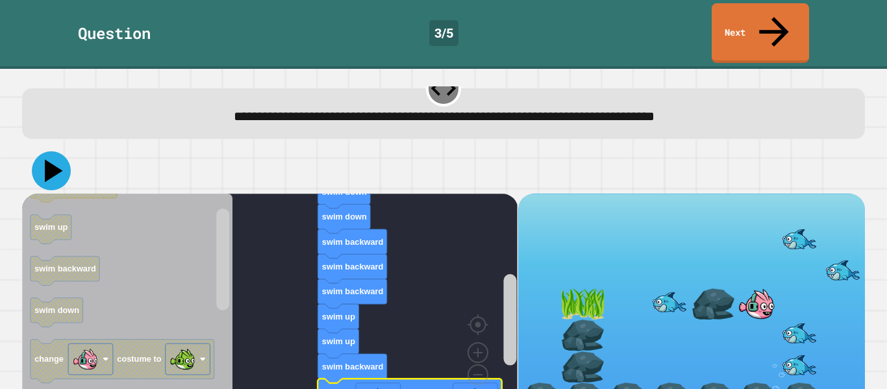
click at [45, 151] on icon at bounding box center [51, 170] width 39 height 39
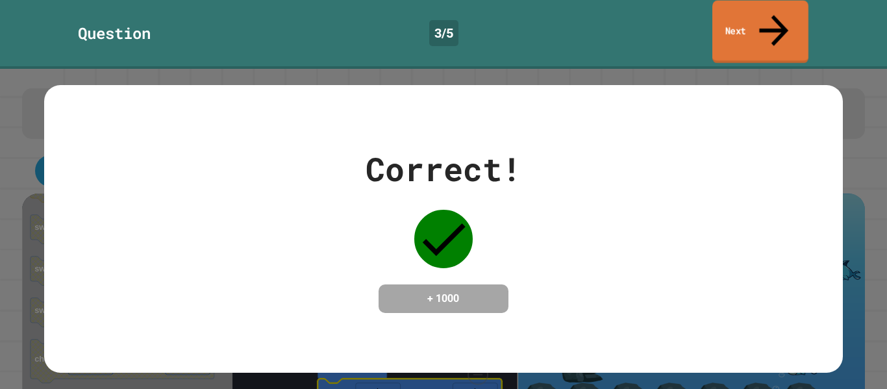
click at [754, 25] on link "Next" at bounding box center [760, 32] width 96 height 63
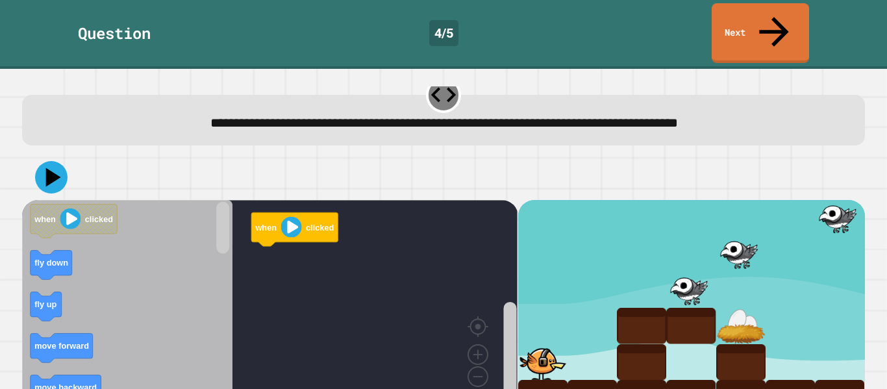
scroll to position [18, 0]
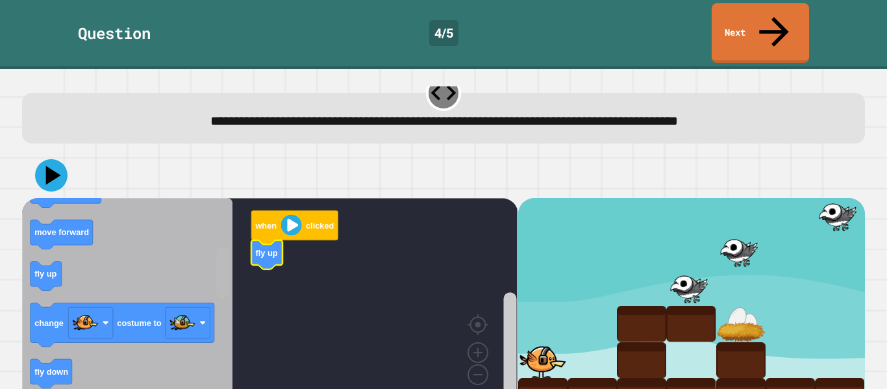
click at [217, 260] on rect "Blockly Workspace" at bounding box center [222, 272] width 13 height 52
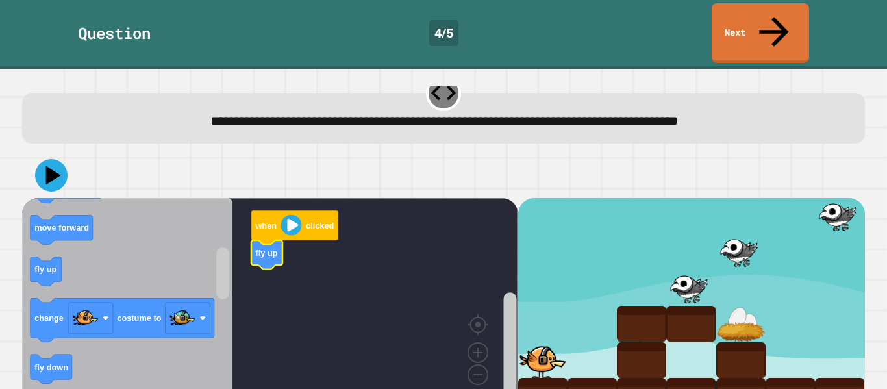
click at [27, 232] on icon "Blockly Workspace" at bounding box center [127, 306] width 210 height 216
click at [230, 250] on div "when clicked fly up fly up when clicked fly down fly up move forward move backw…" at bounding box center [269, 306] width 495 height 216
click at [224, 247] on rect "Blockly Workspace" at bounding box center [222, 273] width 13 height 52
click at [221, 247] on rect "Blockly Workspace" at bounding box center [222, 273] width 13 height 52
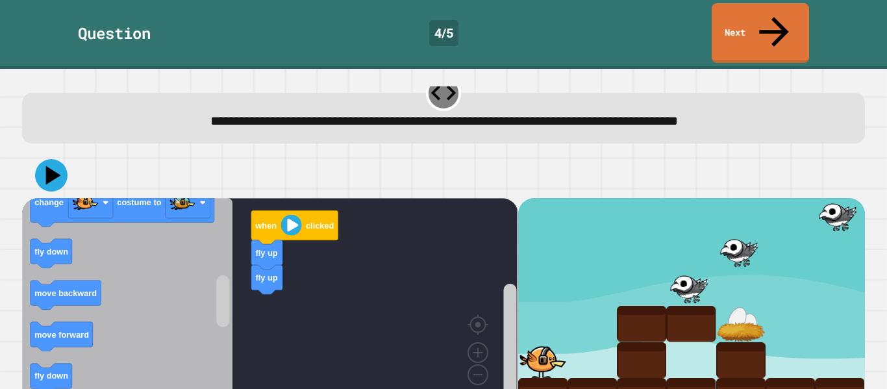
click at [245, 148] on div "when clicked fly up fly up when clicked fly down fly up move forward move backw…" at bounding box center [443, 283] width 851 height 271
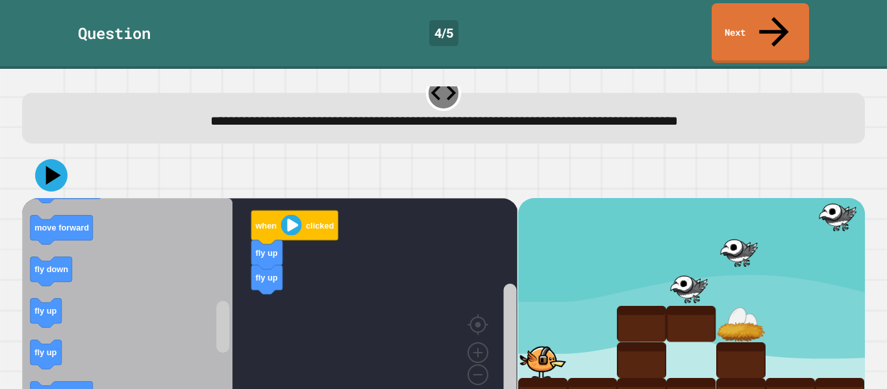
click at [185, 203] on icon "Blockly Workspace" at bounding box center [127, 306] width 210 height 216
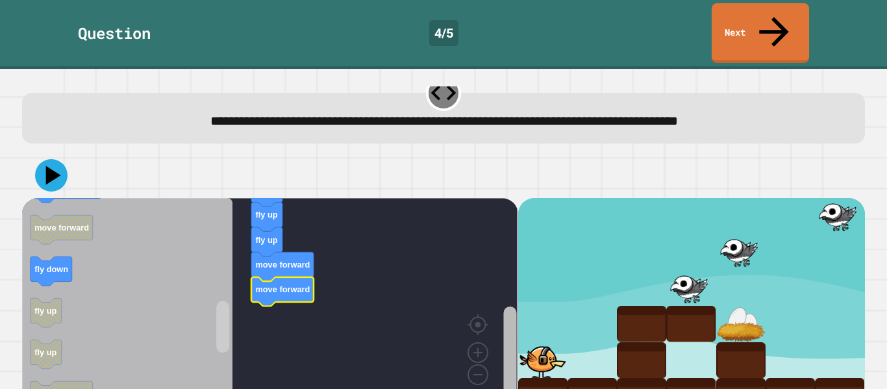
click at [488, 356] on div "when clicked fly up fly up fly up fly up move forward move forward when clicked…" at bounding box center [269, 306] width 495 height 216
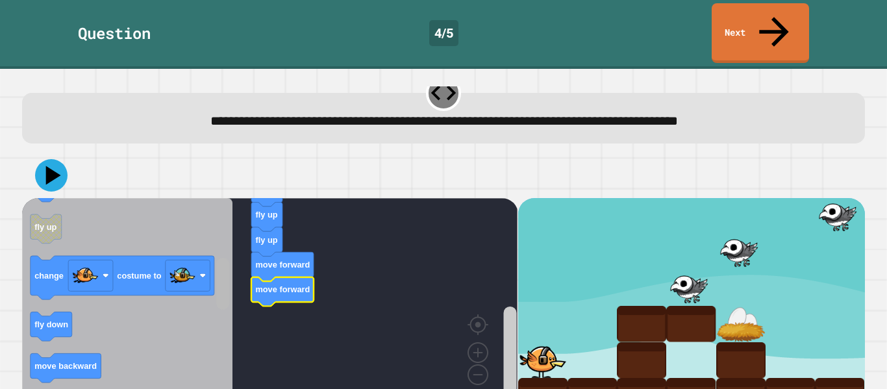
click at [240, 250] on div "when clicked fly up fly up fly up fly up move forward move forward when clicked…" at bounding box center [269, 306] width 495 height 216
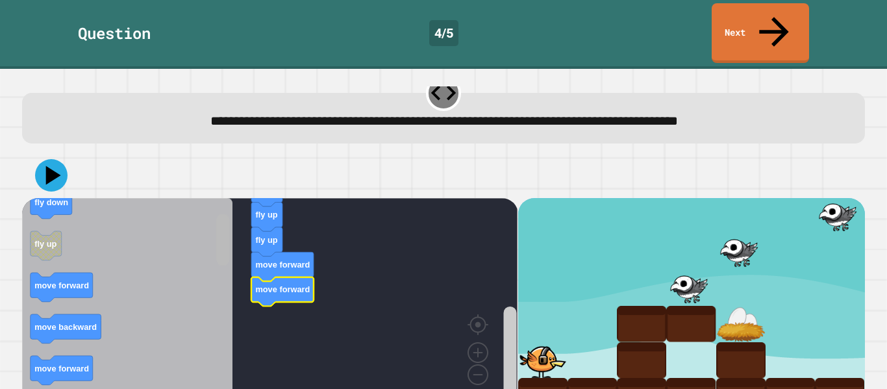
click at [244, 204] on div "when clicked fly up fly up fly up fly up move forward move forward when clicked…" at bounding box center [269, 306] width 495 height 216
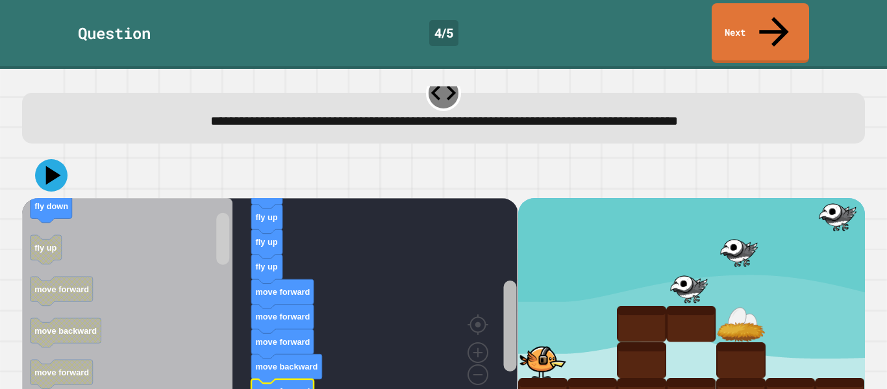
click at [512, 310] on rect "Blockly Workspace" at bounding box center [509, 325] width 13 height 91
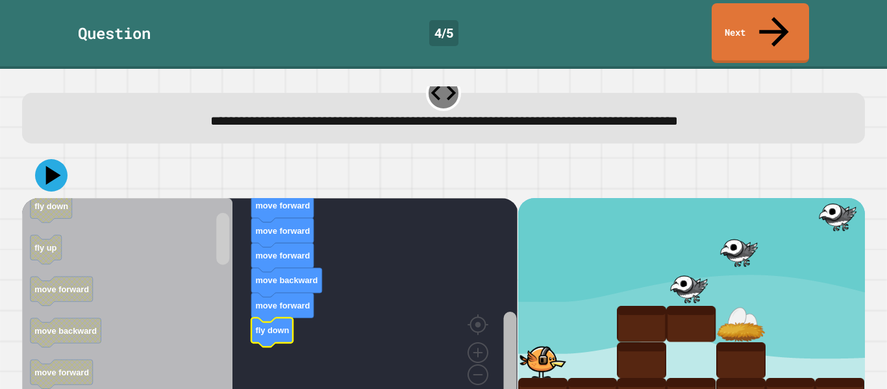
click at [493, 323] on div "when clicked fly up fly up fly up fly up move forward move forward move forward…" at bounding box center [269, 306] width 495 height 216
click at [225, 224] on rect "Blockly Workspace" at bounding box center [222, 239] width 13 height 52
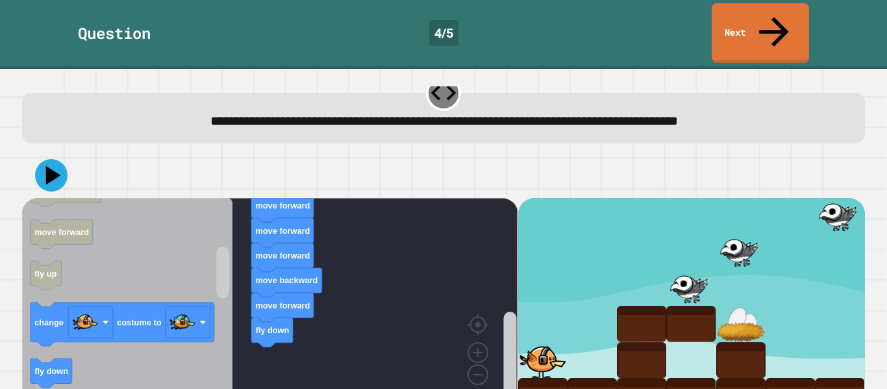
click at [269, 89] on div "**********" at bounding box center [443, 220] width 851 height 303
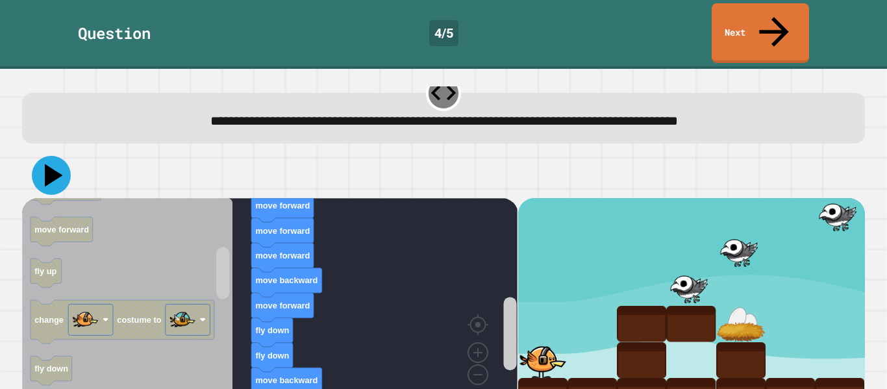
click at [46, 164] on icon at bounding box center [54, 175] width 18 height 23
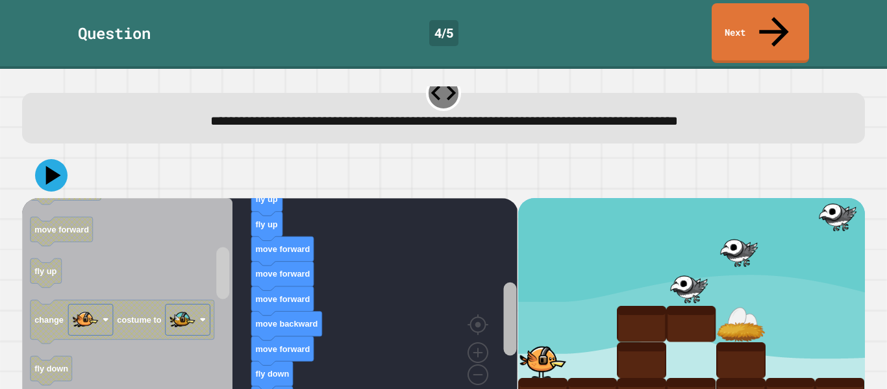
click at [516, 310] on g "Blockly Workspace" at bounding box center [510, 314] width 16 height 199
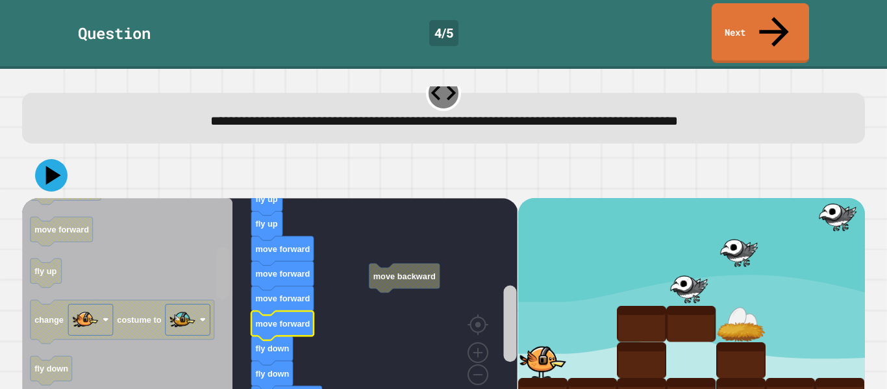
click at [222, 260] on rect "Blockly Workspace" at bounding box center [222, 273] width 13 height 52
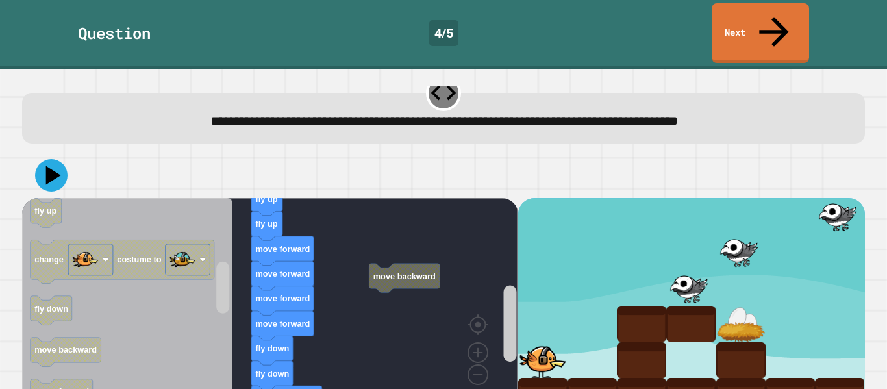
click at [214, 198] on icon "Blockly Workspace" at bounding box center [127, 306] width 210 height 216
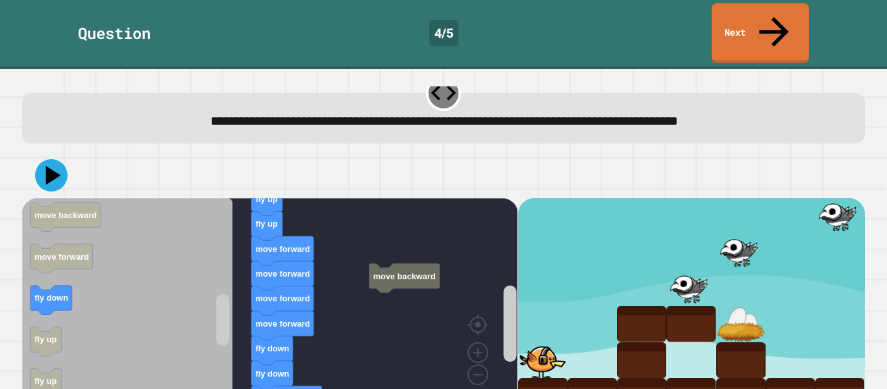
click at [168, 225] on icon "Blockly Workspace" at bounding box center [127, 306] width 210 height 216
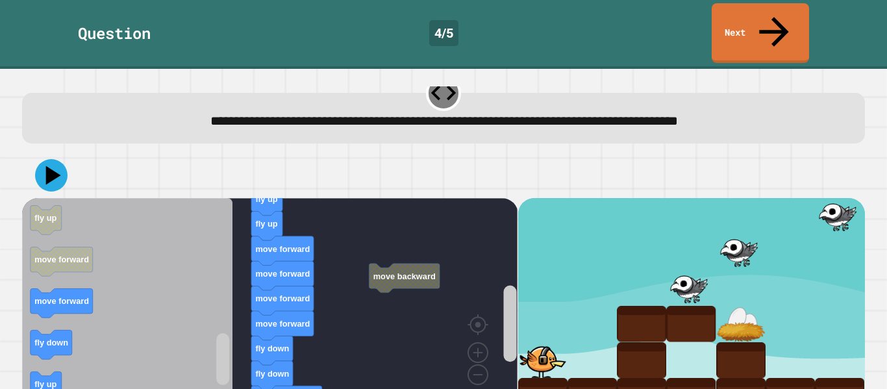
click at [169, 153] on div "move backward when clicked fly up fly up fly up fly up move forward move forwar…" at bounding box center [443, 284] width 843 height 262
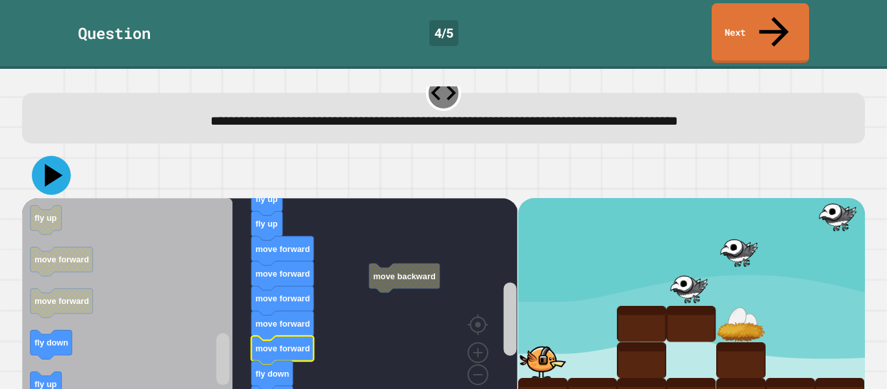
click at [51, 156] on icon at bounding box center [51, 175] width 39 height 39
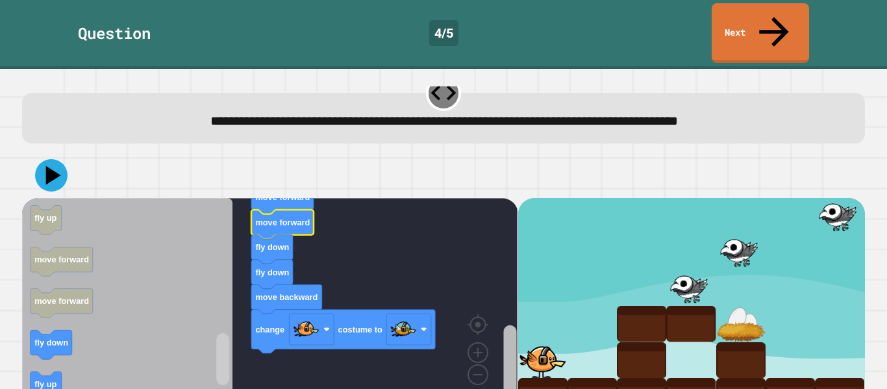
click at [496, 345] on div "move backward when clicked fly up fly up fly up fly up move forward move forwar…" at bounding box center [269, 306] width 495 height 216
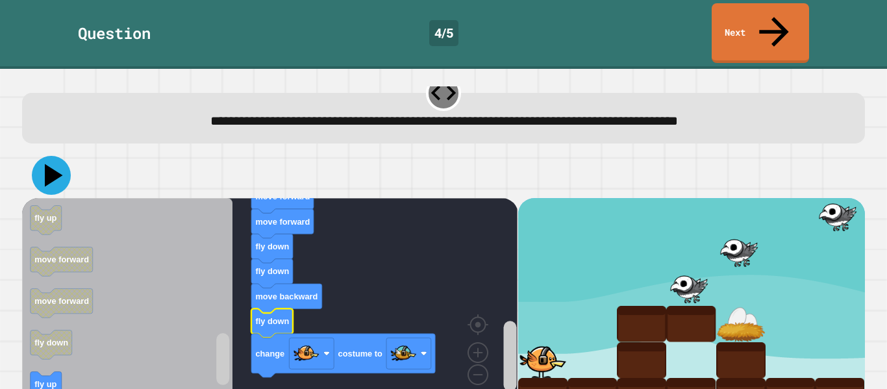
click at [56, 156] on icon at bounding box center [51, 175] width 39 height 39
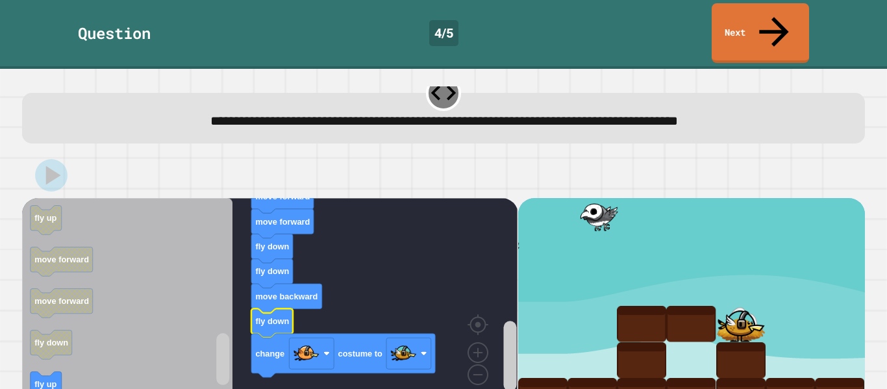
click at [678, 114] on span "**********" at bounding box center [443, 120] width 467 height 13
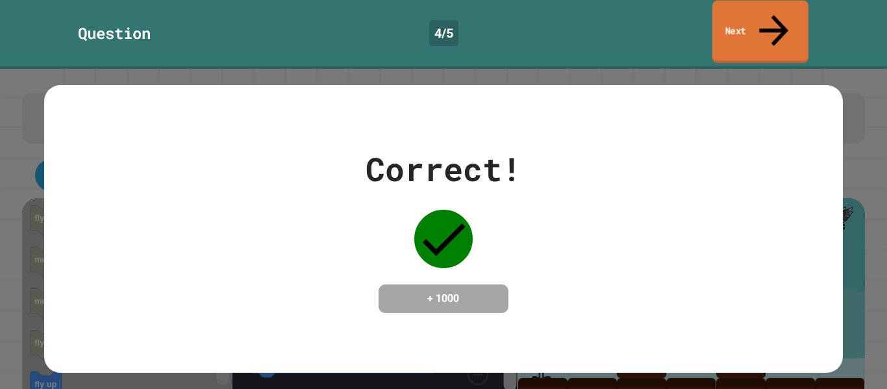
click at [763, 9] on link "Next" at bounding box center [760, 32] width 96 height 63
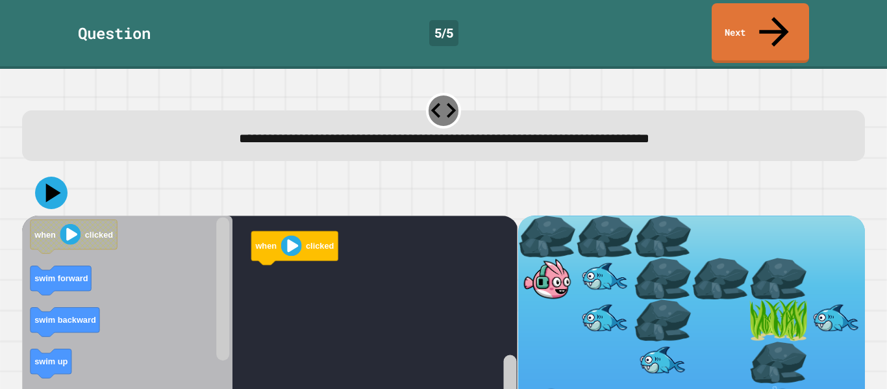
click at [875, 97] on div "**********" at bounding box center [443, 229] width 887 height 320
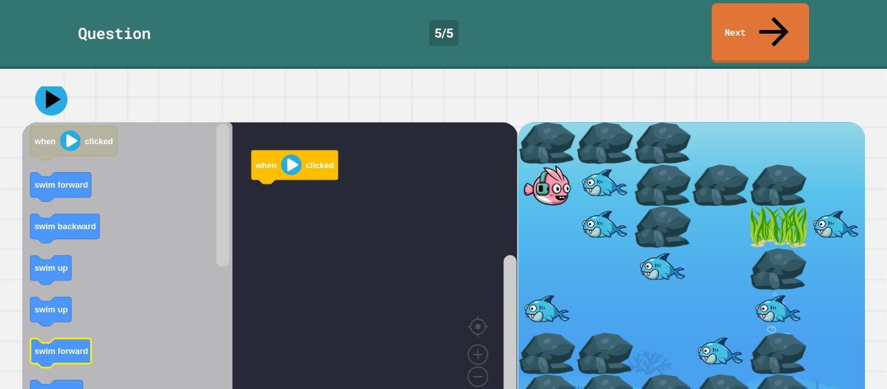
scroll to position [95, 0]
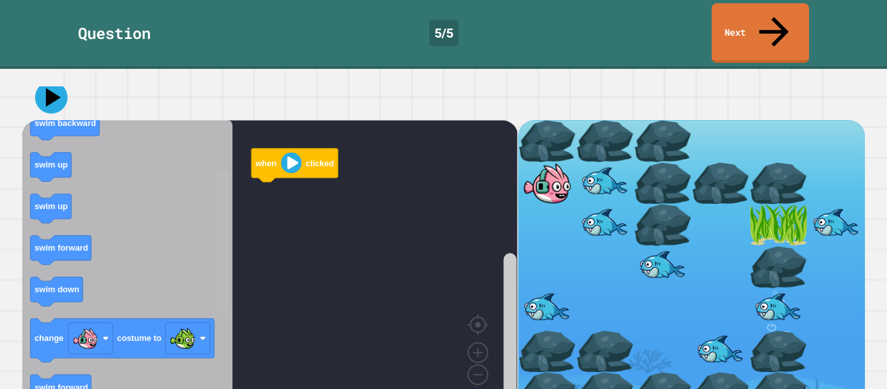
click at [204, 272] on div "when clicked when clicked swim forward swim backward swim up swim up swim forwa…" at bounding box center [269, 267] width 495 height 294
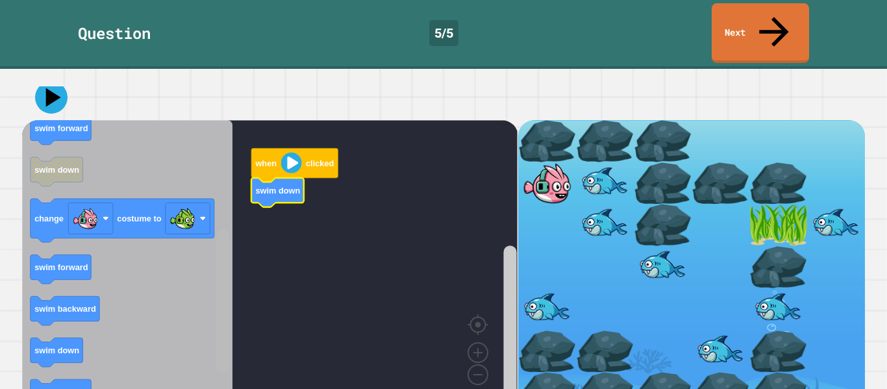
click at [212, 330] on div "when clicked swim down when clicked swim forward swim backward swim up swim up …" at bounding box center [269, 267] width 495 height 294
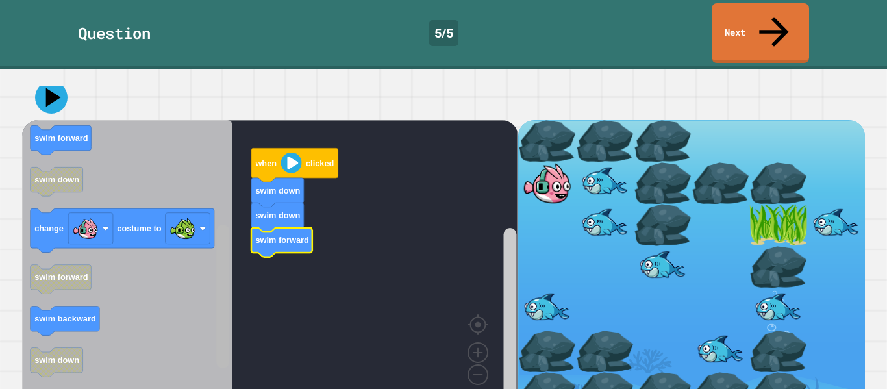
click at [219, 295] on rect "Blockly Workspace" at bounding box center [222, 296] width 13 height 143
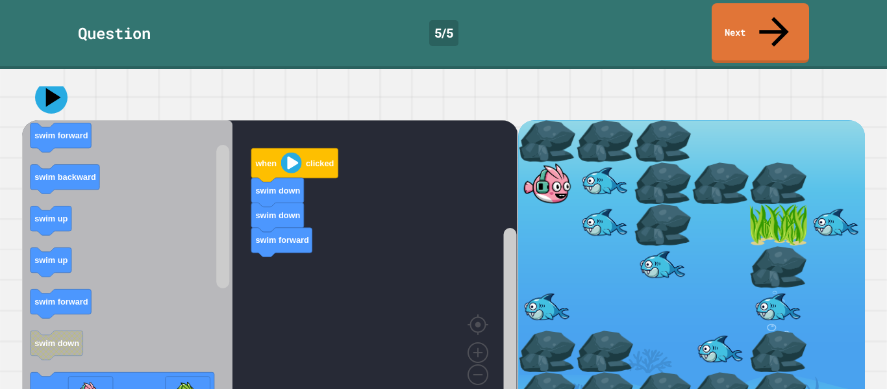
click at [128, 266] on icon "Blockly Workspace" at bounding box center [127, 267] width 210 height 294
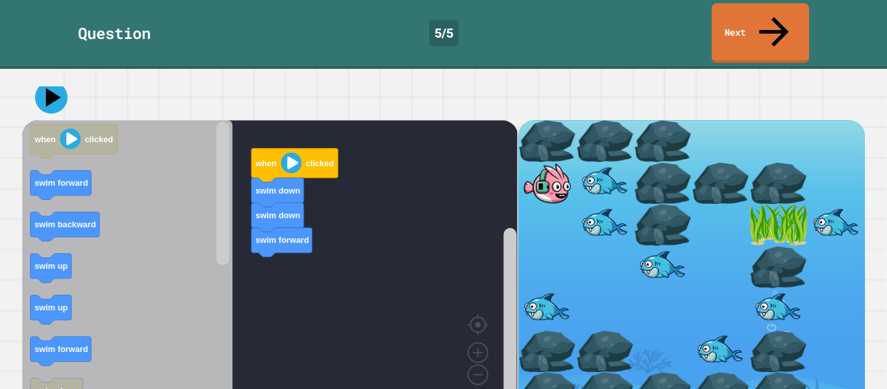
click at [177, 218] on icon "Blockly Workspace" at bounding box center [127, 267] width 210 height 294
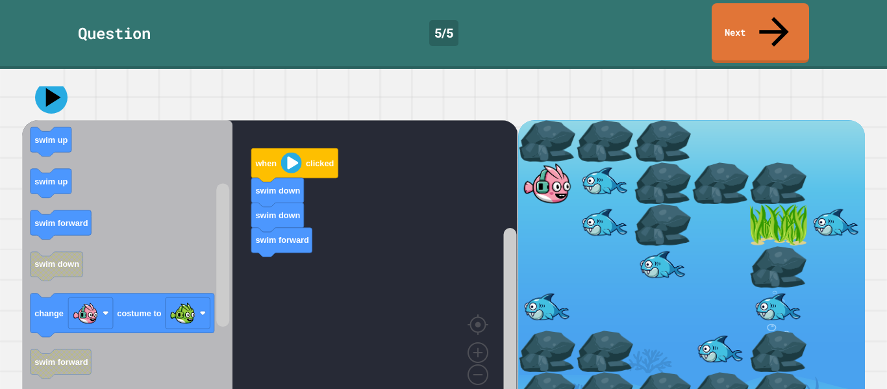
click at [206, 177] on icon "Blockly Workspace" at bounding box center [127, 267] width 210 height 294
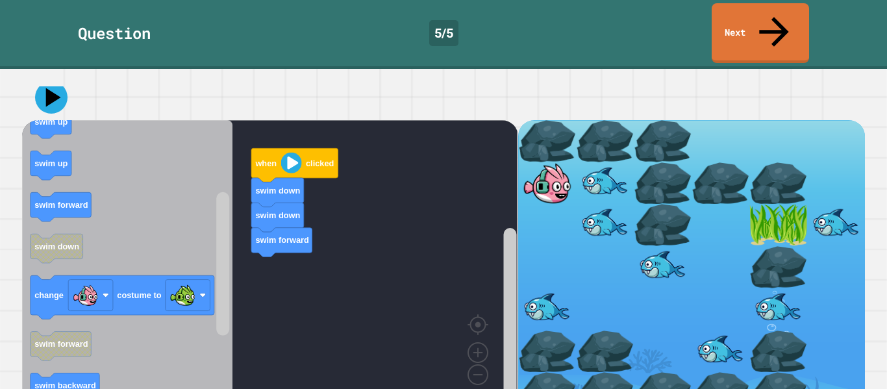
click at [156, 346] on icon "Blockly Workspace" at bounding box center [127, 267] width 210 height 294
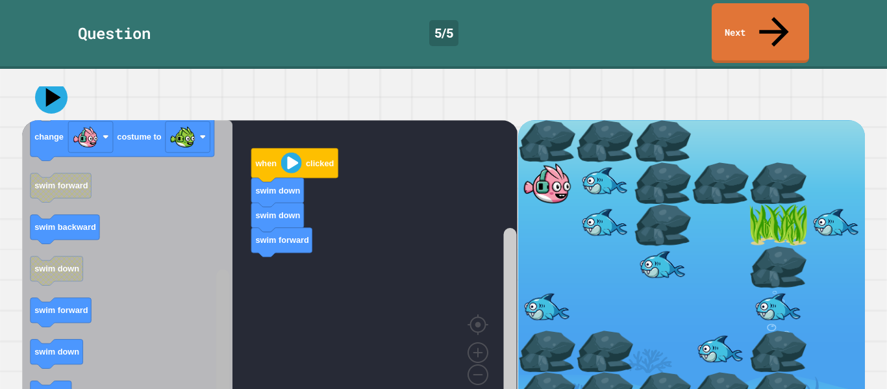
click at [209, 335] on div "when clicked swim down swim down swim forward when clicked swim forward swim ba…" at bounding box center [269, 267] width 495 height 294
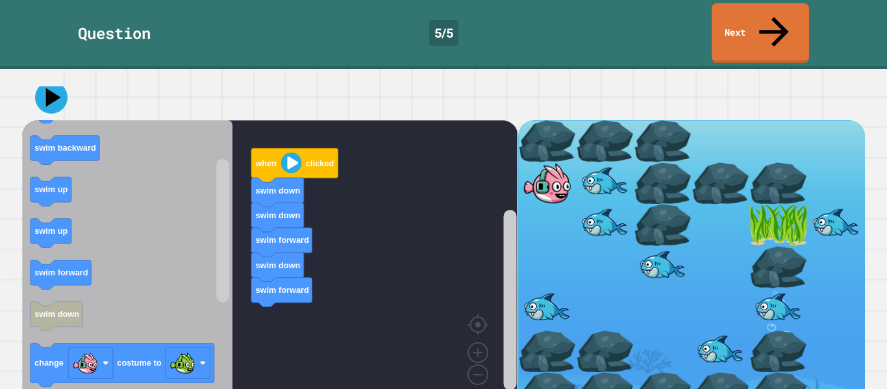
click at [153, 388] on html "**********" at bounding box center [443, 194] width 887 height 389
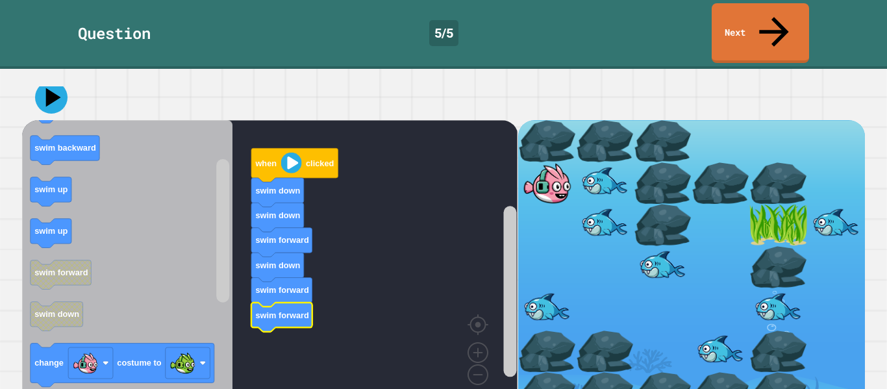
click at [364, 212] on rect "Blockly Workspace" at bounding box center [269, 267] width 495 height 294
click at [409, 231] on rect "Blockly Workspace" at bounding box center [269, 267] width 495 height 294
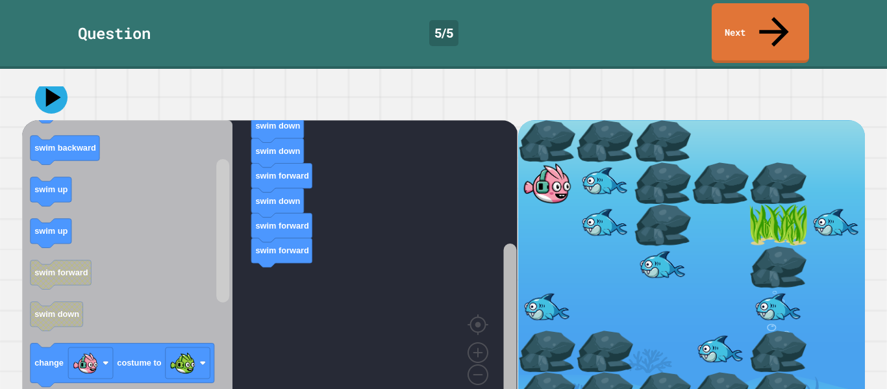
click at [516, 304] on rect "Blockly Workspace" at bounding box center [509, 328] width 13 height 171
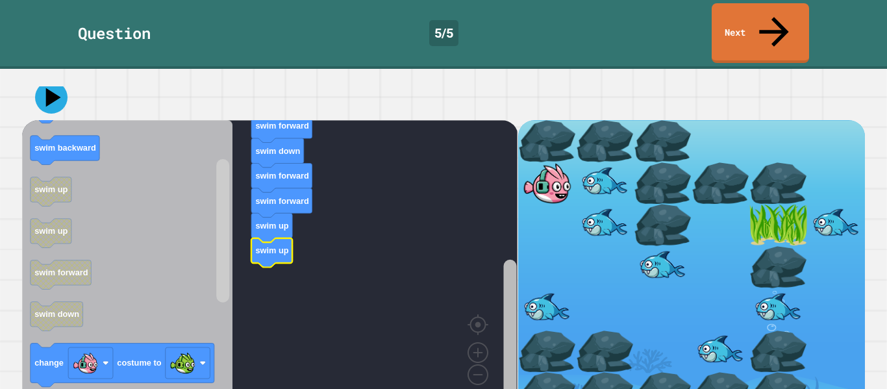
click at [513, 345] on rect "Blockly Workspace" at bounding box center [509, 337] width 13 height 155
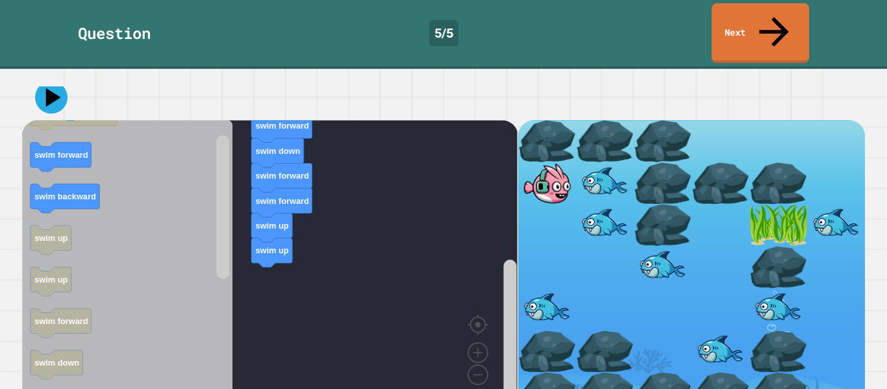
click at [168, 303] on icon "Blockly Workspace" at bounding box center [127, 267] width 210 height 294
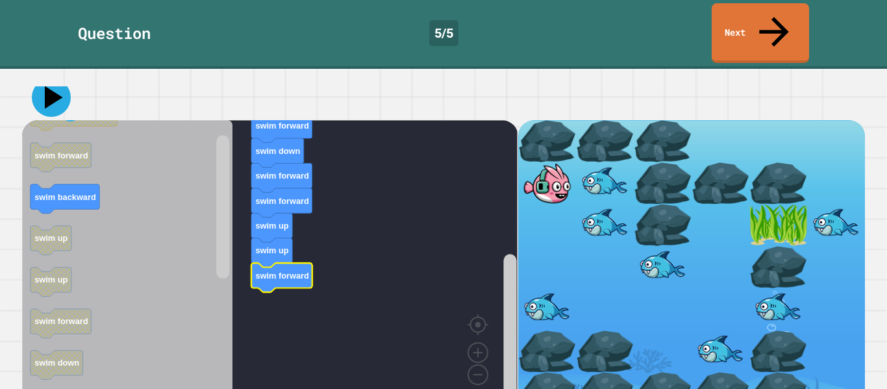
click at [36, 78] on icon at bounding box center [51, 97] width 39 height 39
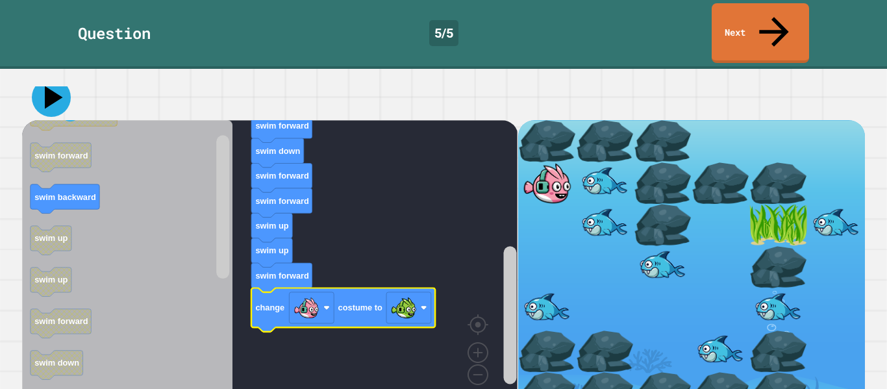
click at [47, 86] on icon at bounding box center [54, 97] width 18 height 23
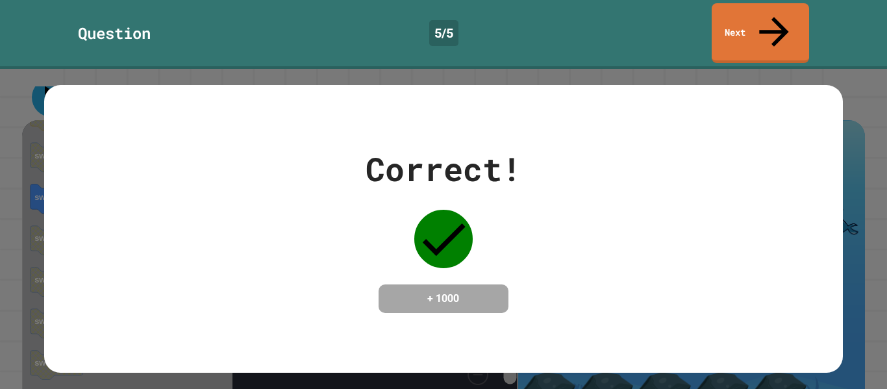
click at [760, 19] on link "Next" at bounding box center [760, 33] width 97 height 60
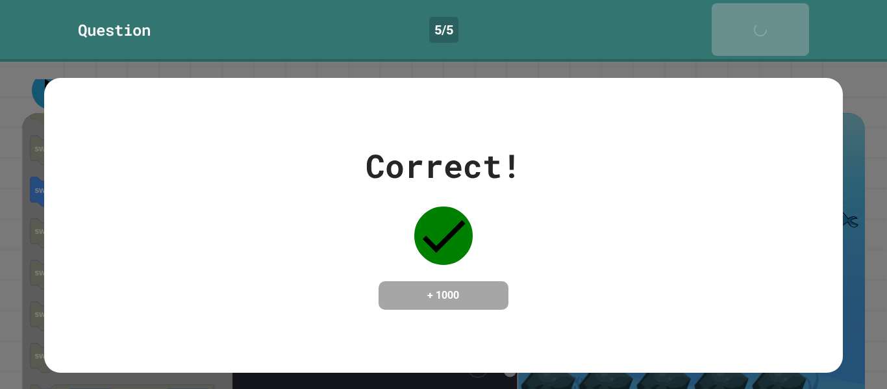
scroll to position [94, 0]
